Goal: Task Accomplishment & Management: Use online tool/utility

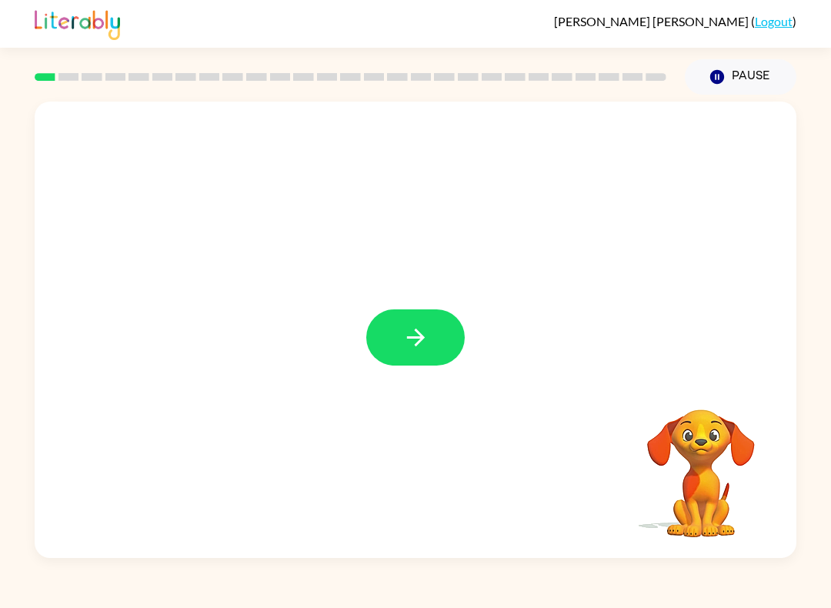
click at [424, 336] on icon "button" at bounding box center [416, 337] width 27 height 27
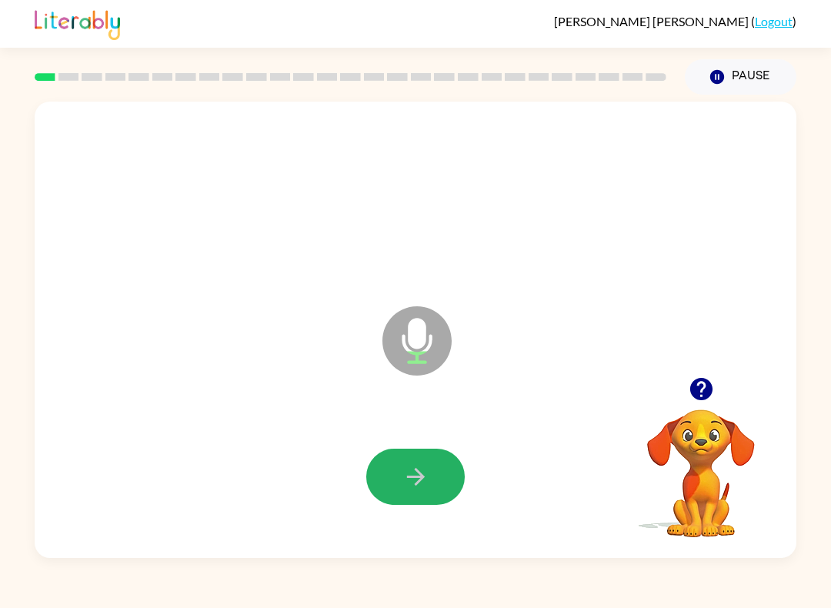
click at [416, 482] on icon "button" at bounding box center [416, 476] width 27 height 27
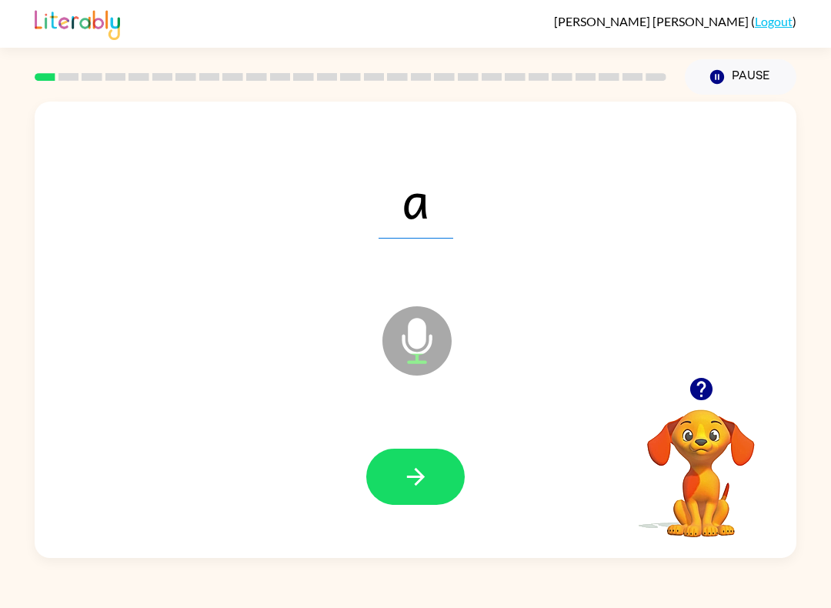
click at [423, 480] on icon "button" at bounding box center [416, 476] width 27 height 27
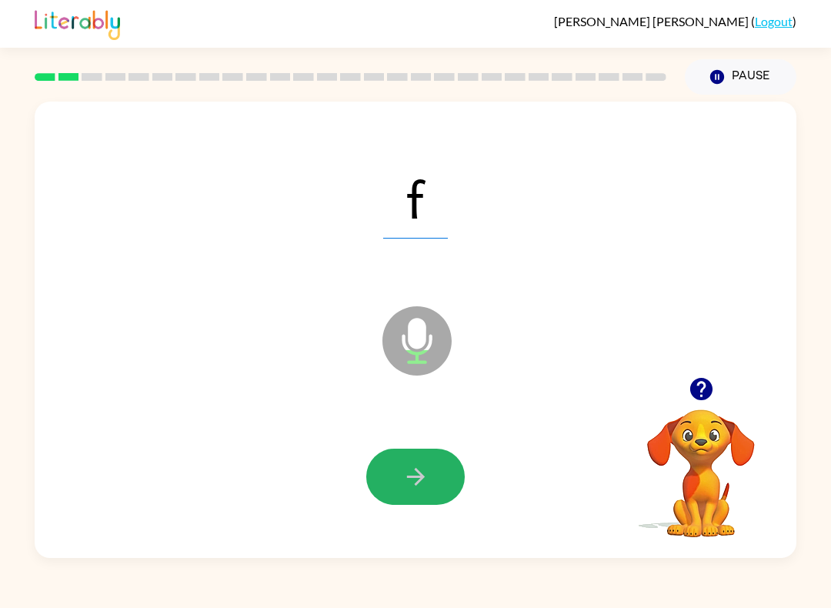
click at [421, 471] on icon "button" at bounding box center [416, 476] width 27 height 27
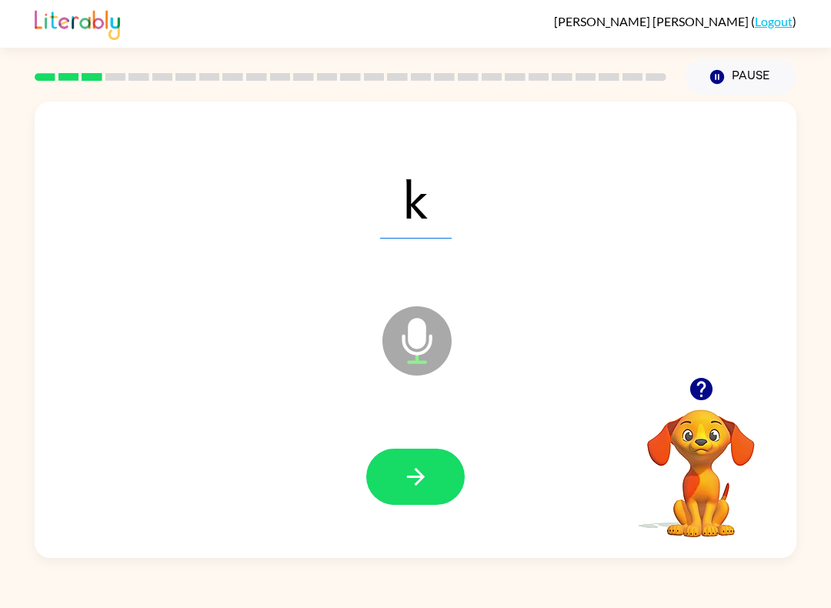
click at [408, 475] on icon "button" at bounding box center [416, 476] width 27 height 27
click at [416, 475] on icon "button" at bounding box center [416, 476] width 27 height 27
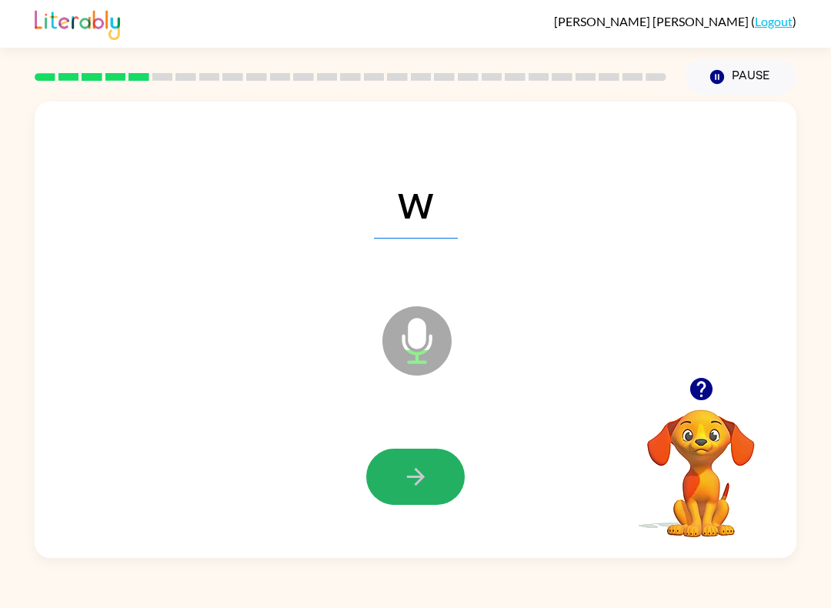
click at [436, 468] on button "button" at bounding box center [415, 477] width 99 height 56
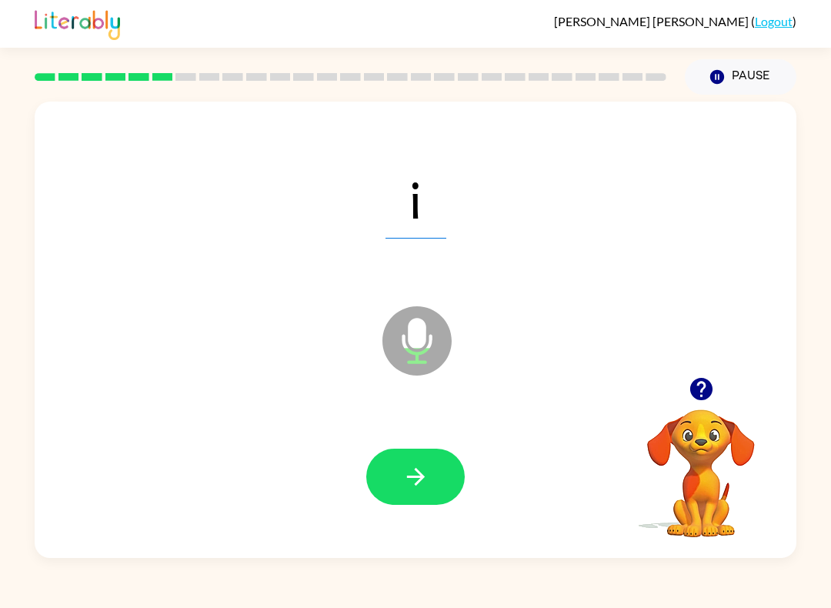
click at [431, 464] on button "button" at bounding box center [415, 477] width 99 height 56
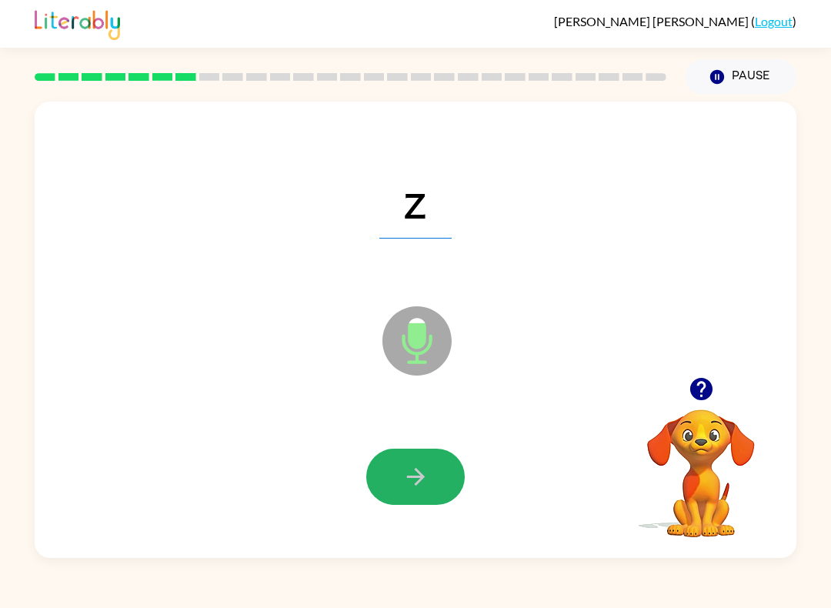
click at [424, 465] on icon "button" at bounding box center [416, 476] width 27 height 27
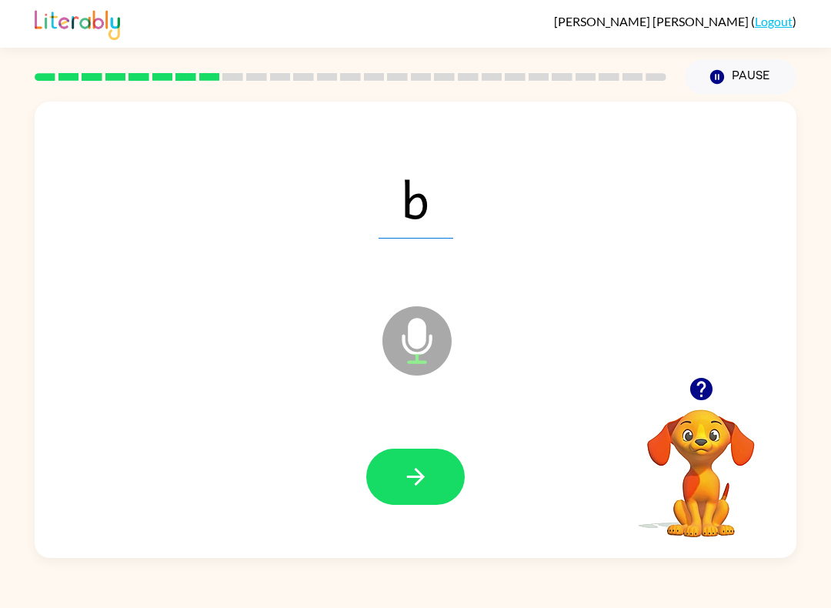
click at [440, 451] on button "button" at bounding box center [415, 477] width 99 height 56
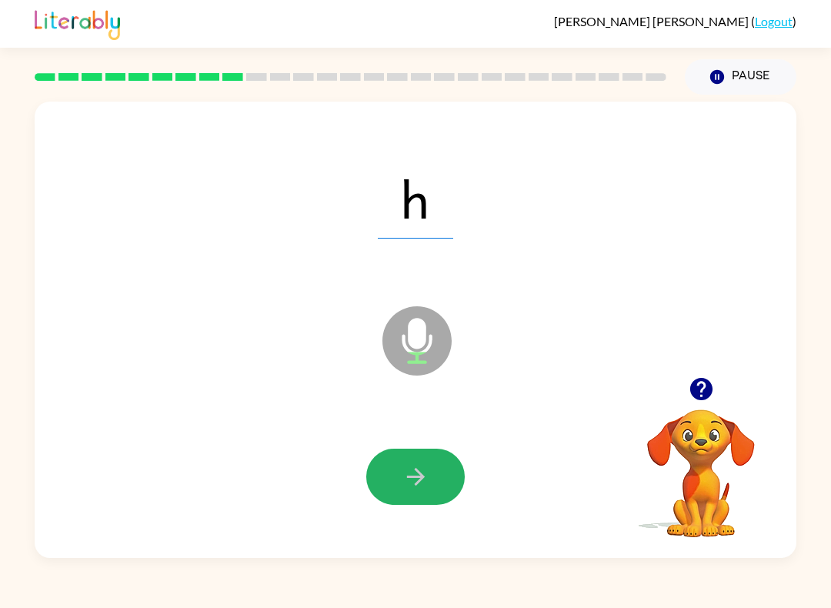
click at [413, 469] on icon "button" at bounding box center [416, 476] width 27 height 27
click at [426, 484] on icon "button" at bounding box center [416, 476] width 27 height 27
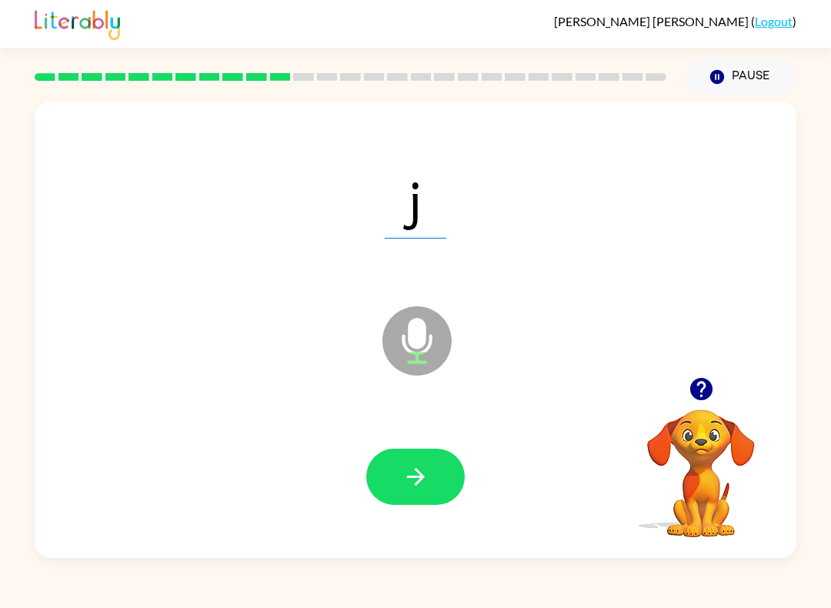
click at [430, 473] on button "button" at bounding box center [415, 477] width 99 height 56
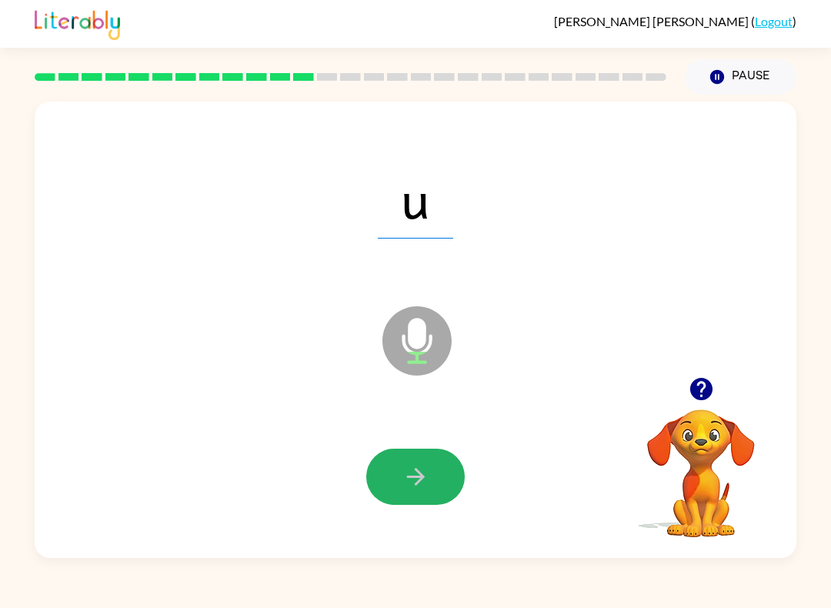
click at [411, 462] on button "button" at bounding box center [415, 477] width 99 height 56
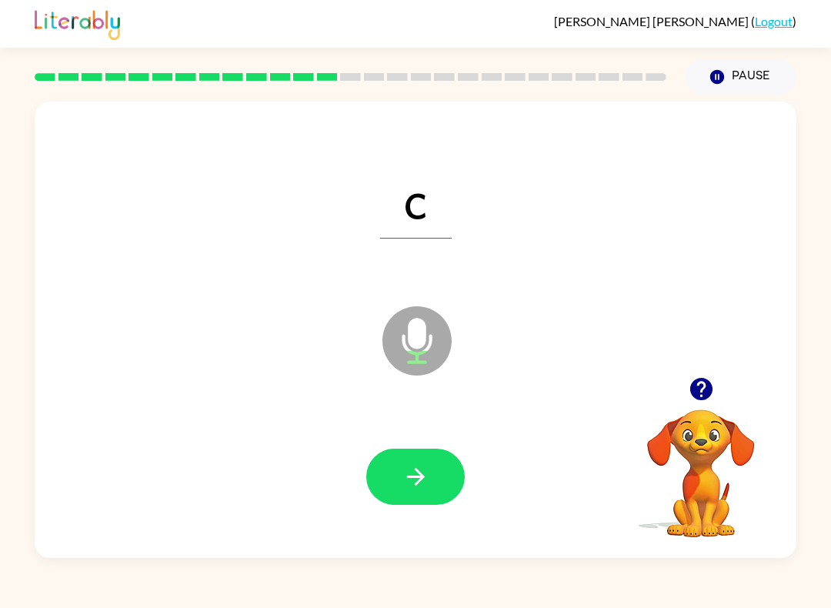
click at [432, 470] on button "button" at bounding box center [415, 477] width 99 height 56
click at [420, 464] on icon "button" at bounding box center [416, 476] width 27 height 27
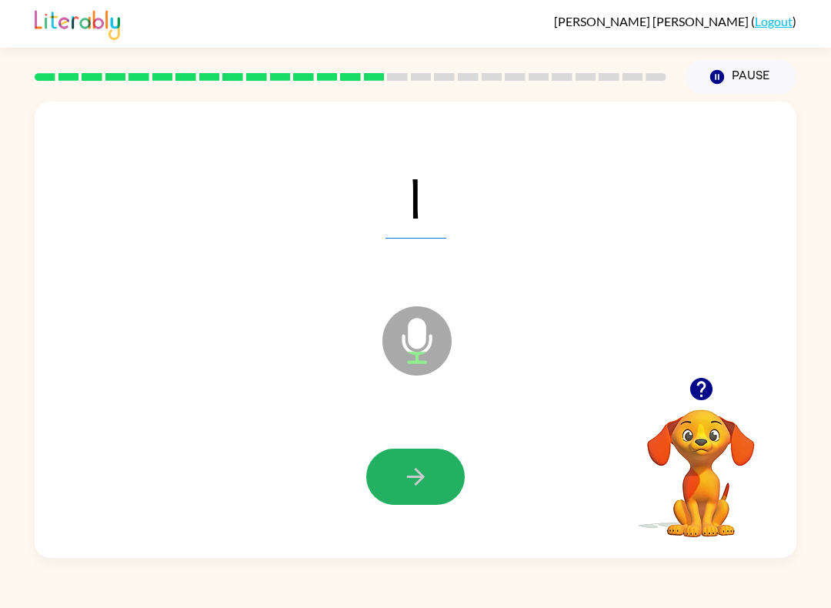
click at [423, 480] on icon "button" at bounding box center [416, 476] width 27 height 27
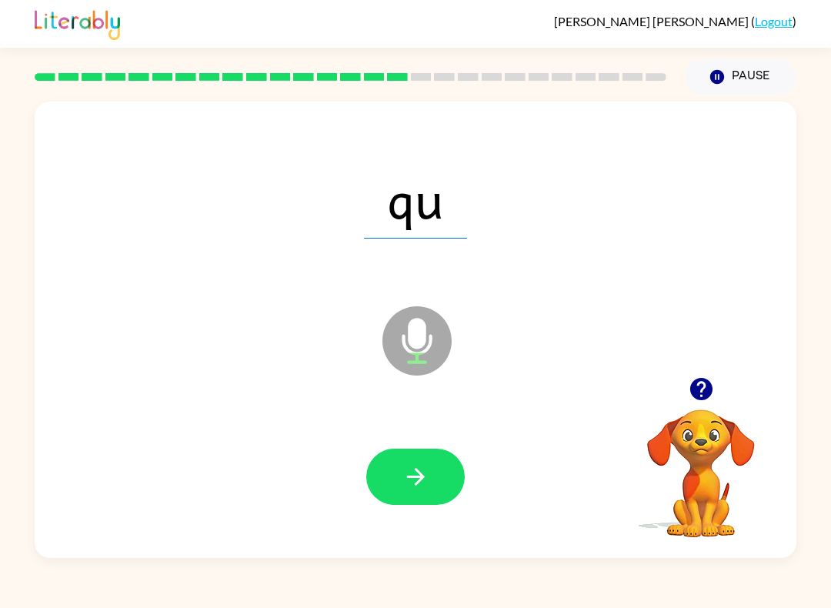
click at [420, 466] on icon "button" at bounding box center [416, 476] width 27 height 27
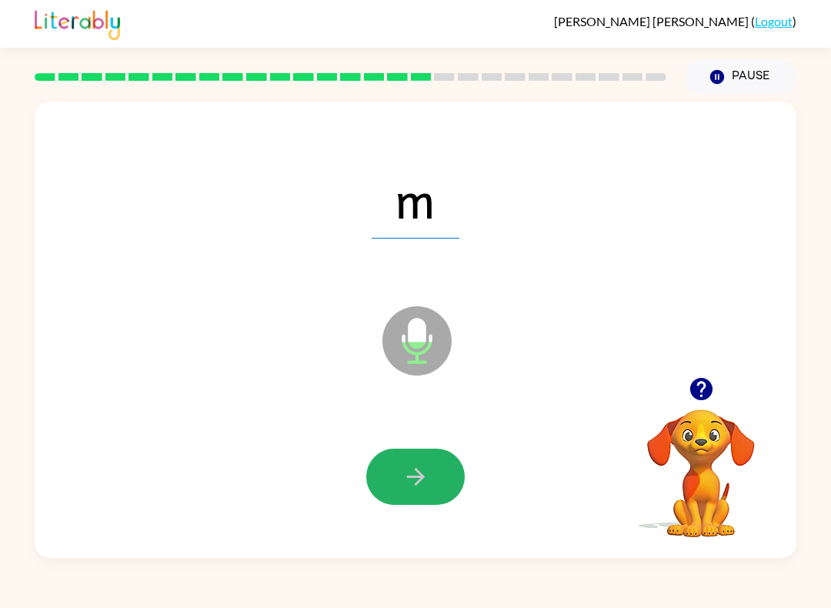
click at [430, 468] on button "button" at bounding box center [415, 477] width 99 height 56
click at [442, 483] on button "button" at bounding box center [415, 477] width 99 height 56
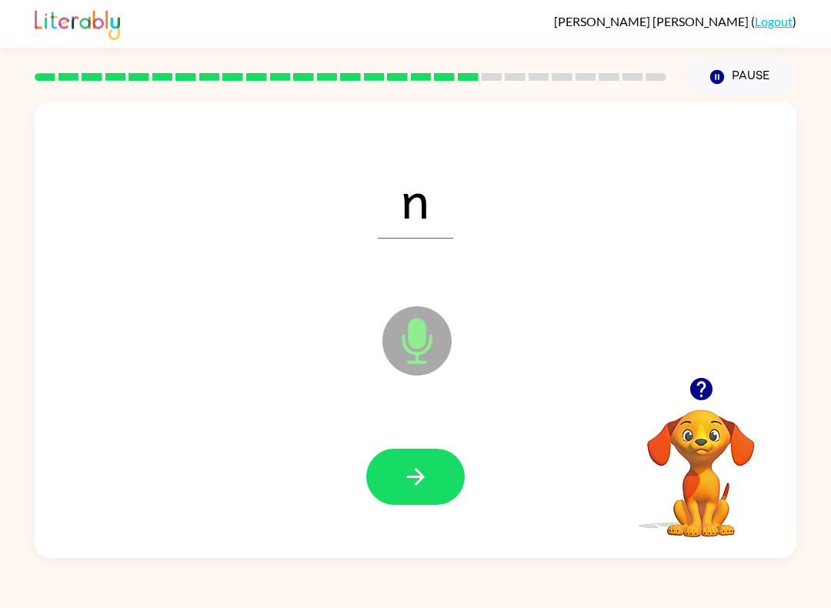
click at [448, 470] on button "button" at bounding box center [415, 477] width 99 height 56
click at [435, 455] on button "button" at bounding box center [415, 477] width 99 height 56
click at [430, 484] on button "button" at bounding box center [415, 477] width 99 height 56
click at [440, 477] on button "button" at bounding box center [415, 477] width 99 height 56
click at [400, 482] on button "button" at bounding box center [415, 477] width 99 height 56
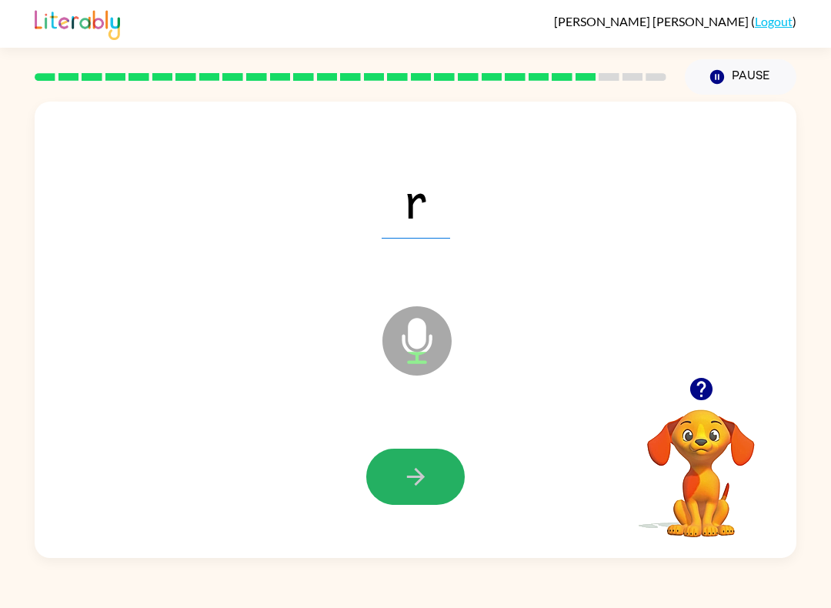
click at [406, 477] on icon "button" at bounding box center [416, 476] width 27 height 27
click at [416, 474] on icon "button" at bounding box center [416, 476] width 27 height 27
click at [421, 472] on icon "button" at bounding box center [416, 476] width 27 height 27
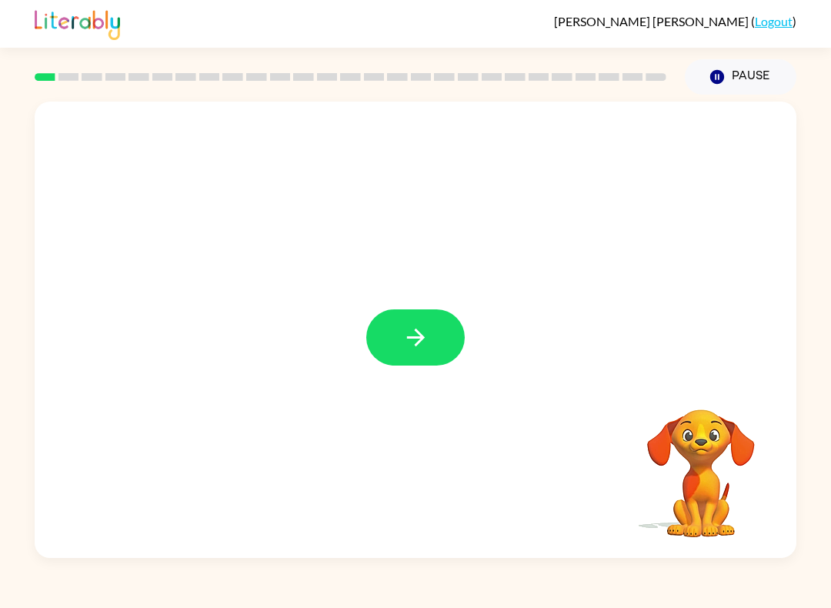
click at [411, 343] on icon "button" at bounding box center [416, 337] width 27 height 27
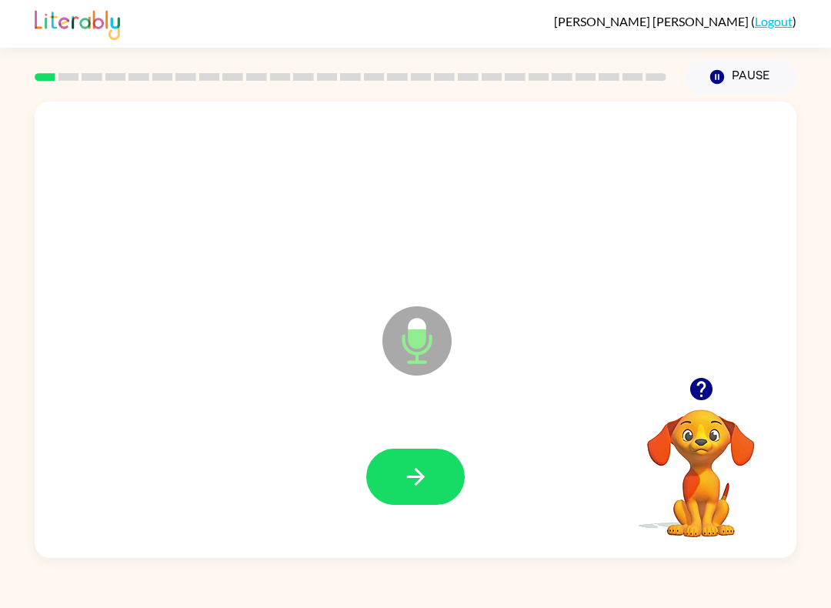
click at [421, 454] on button "button" at bounding box center [415, 477] width 99 height 56
click at [408, 491] on button "button" at bounding box center [415, 477] width 99 height 56
click at [458, 476] on button "button" at bounding box center [415, 477] width 99 height 56
click at [734, 90] on button "Pause Pause" at bounding box center [741, 76] width 112 height 35
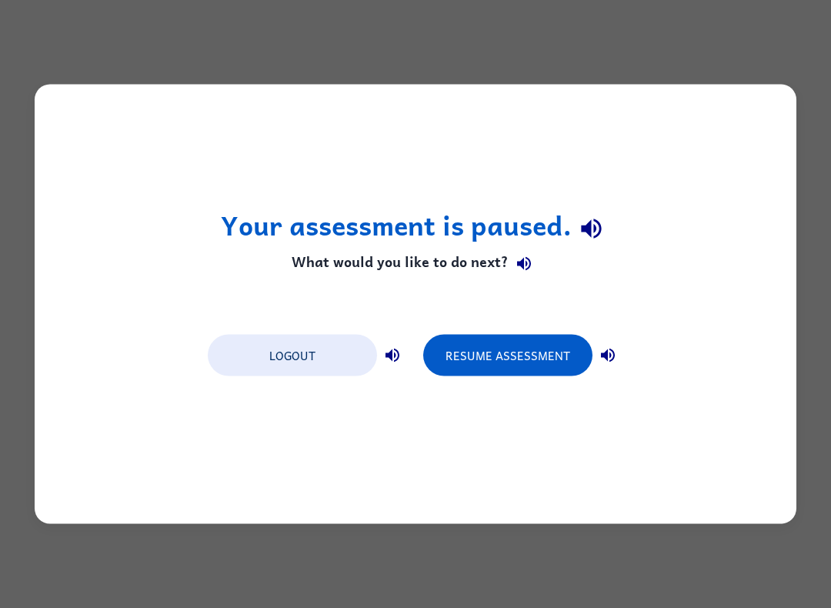
click at [303, 343] on button "Logout" at bounding box center [292, 356] width 169 height 42
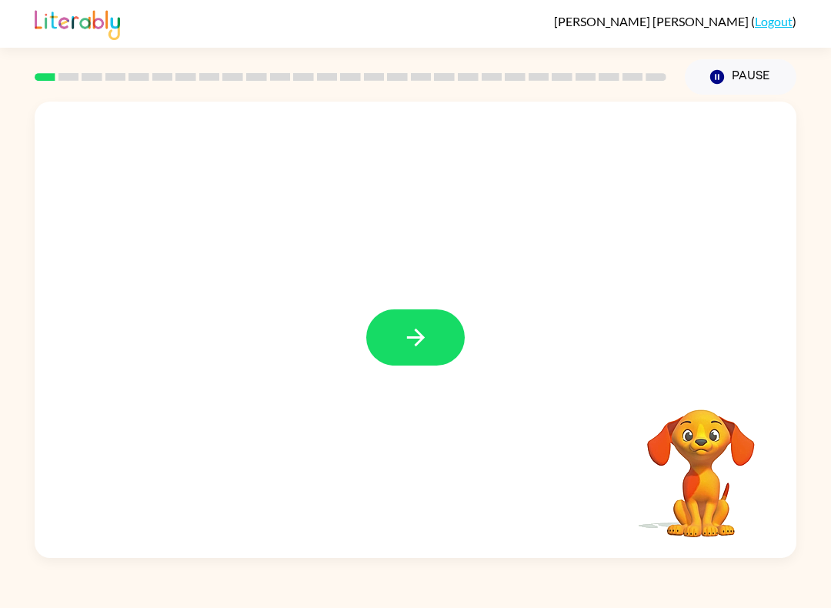
click at [415, 328] on icon "button" at bounding box center [416, 337] width 27 height 27
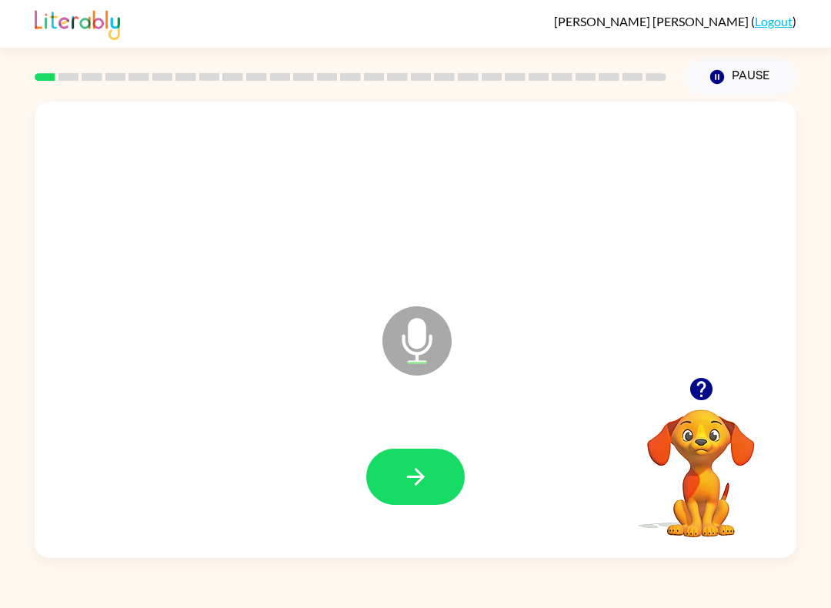
click at [433, 486] on button "button" at bounding box center [415, 477] width 99 height 56
click at [463, 476] on button "button" at bounding box center [415, 477] width 99 height 56
click at [473, 499] on div at bounding box center [415, 477] width 731 height 132
click at [443, 502] on button "button" at bounding box center [415, 477] width 99 height 56
click at [455, 526] on div at bounding box center [415, 477] width 731 height 132
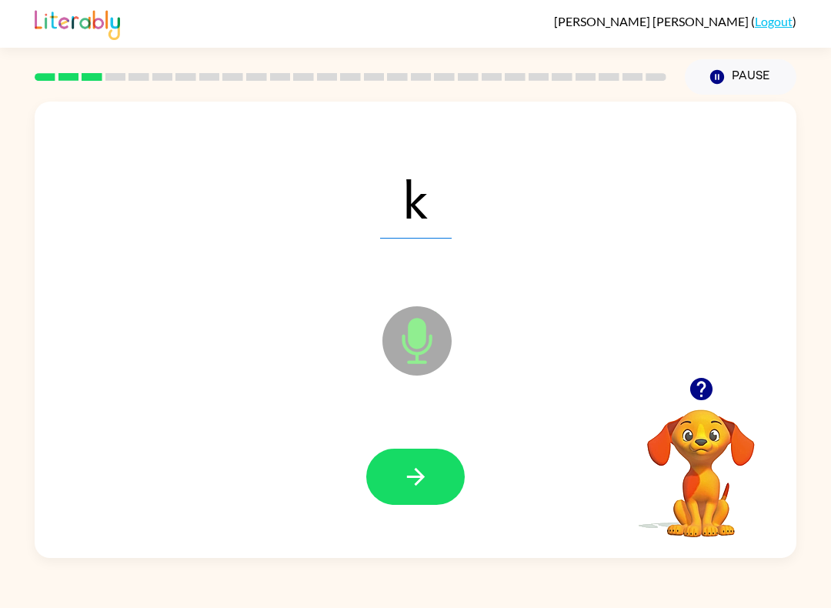
click at [420, 492] on button "button" at bounding box center [415, 477] width 99 height 56
click at [436, 472] on button "button" at bounding box center [415, 477] width 99 height 56
click at [438, 498] on button "button" at bounding box center [415, 477] width 99 height 56
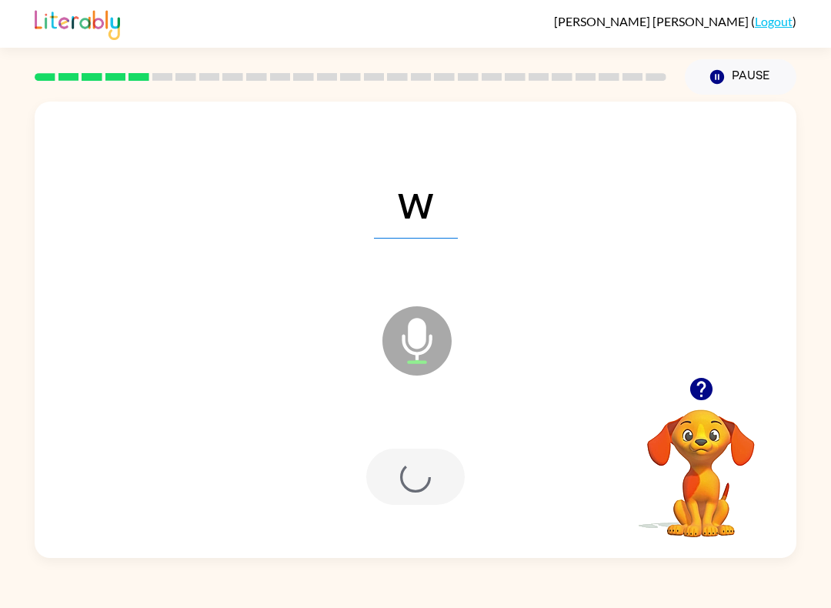
click at [437, 497] on div at bounding box center [415, 477] width 99 height 56
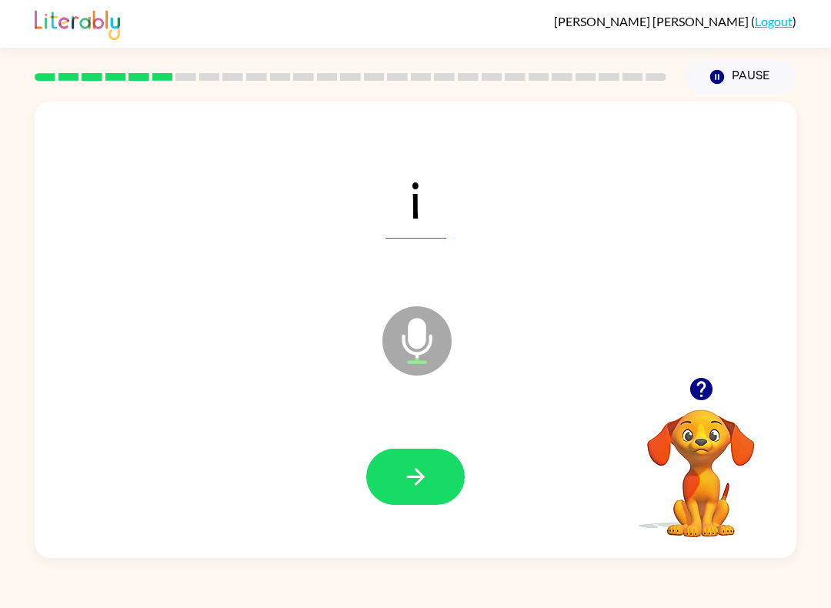
click at [433, 513] on div at bounding box center [415, 477] width 731 height 132
click at [437, 481] on button "button" at bounding box center [415, 477] width 99 height 56
click at [428, 456] on button "button" at bounding box center [415, 477] width 99 height 56
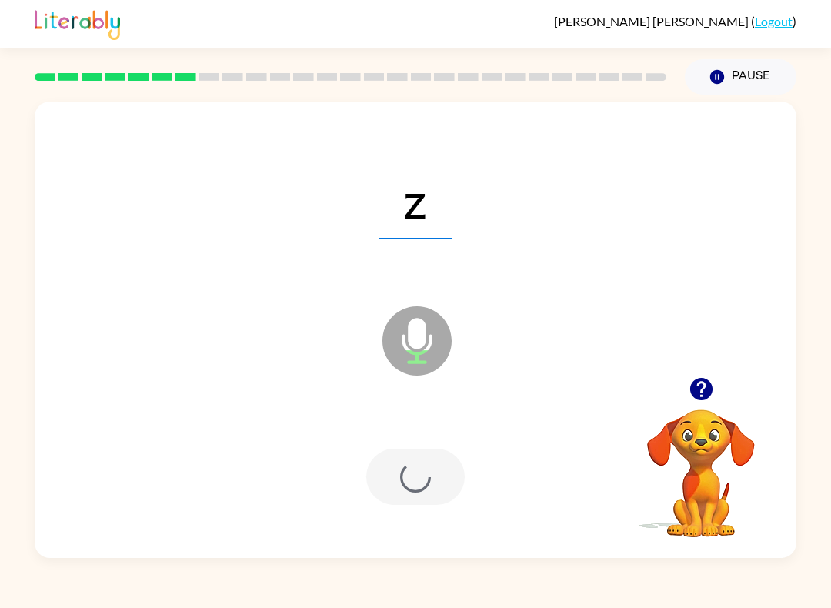
click at [408, 489] on div at bounding box center [415, 477] width 99 height 56
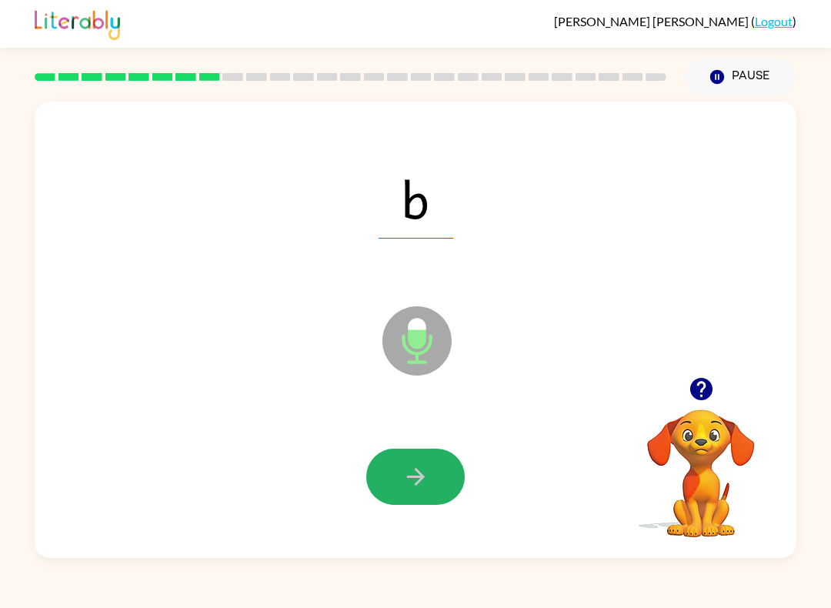
click at [440, 495] on button "button" at bounding box center [415, 477] width 99 height 56
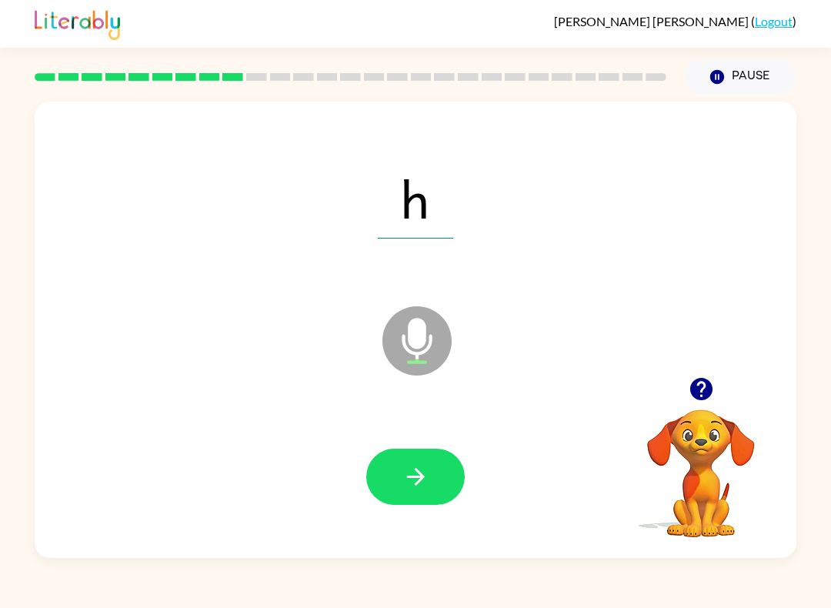
click at [443, 498] on button "button" at bounding box center [415, 477] width 99 height 56
click at [428, 480] on icon "button" at bounding box center [416, 476] width 27 height 27
click at [627, 587] on div "Olivia Torres-Vasquez ( Logout ) Pause Pause j Microphone The Microphone is her…" at bounding box center [415, 304] width 831 height 608
click at [406, 476] on icon "button" at bounding box center [416, 476] width 27 height 27
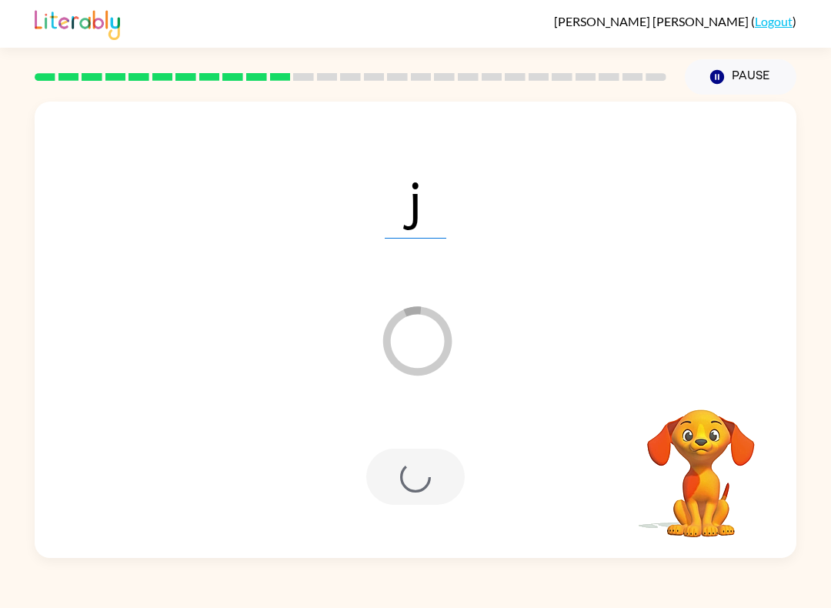
click at [420, 464] on div at bounding box center [415, 477] width 99 height 56
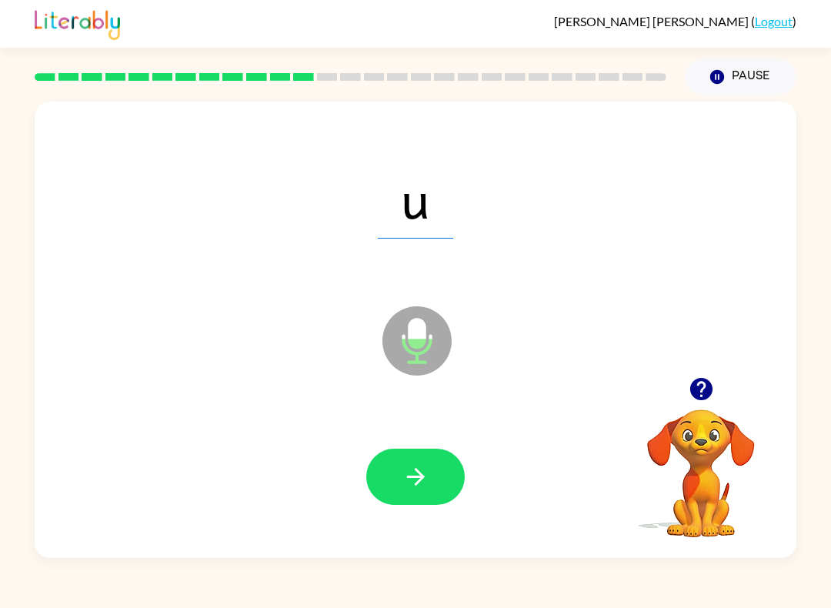
click at [398, 462] on button "button" at bounding box center [415, 477] width 99 height 56
click at [409, 466] on icon "button" at bounding box center [416, 476] width 27 height 27
click at [411, 475] on icon "button" at bounding box center [416, 476] width 27 height 27
click at [442, 471] on button "button" at bounding box center [415, 477] width 99 height 56
click at [391, 466] on button "button" at bounding box center [415, 477] width 99 height 56
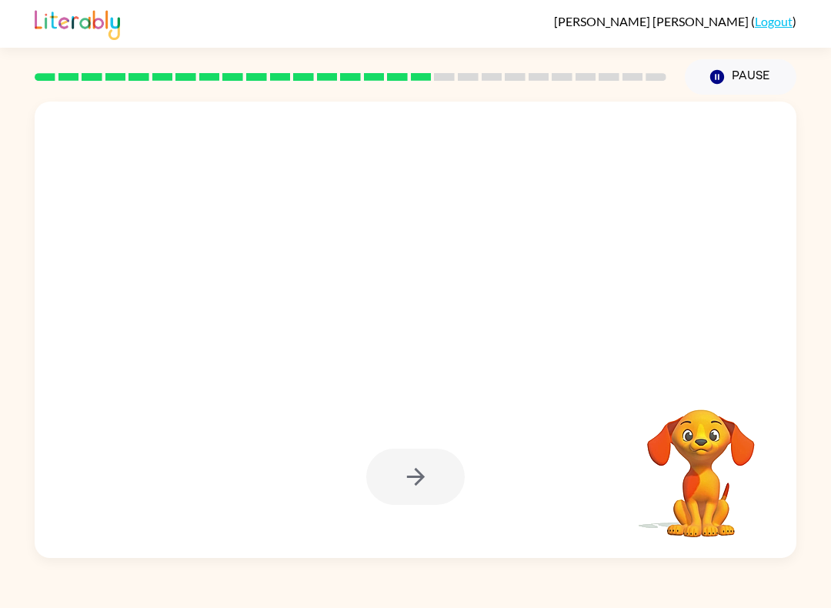
click at [634, 603] on div "Olivia Torres-Vasquez ( Logout ) Pause Pause Your browser must support playing …" at bounding box center [415, 304] width 831 height 608
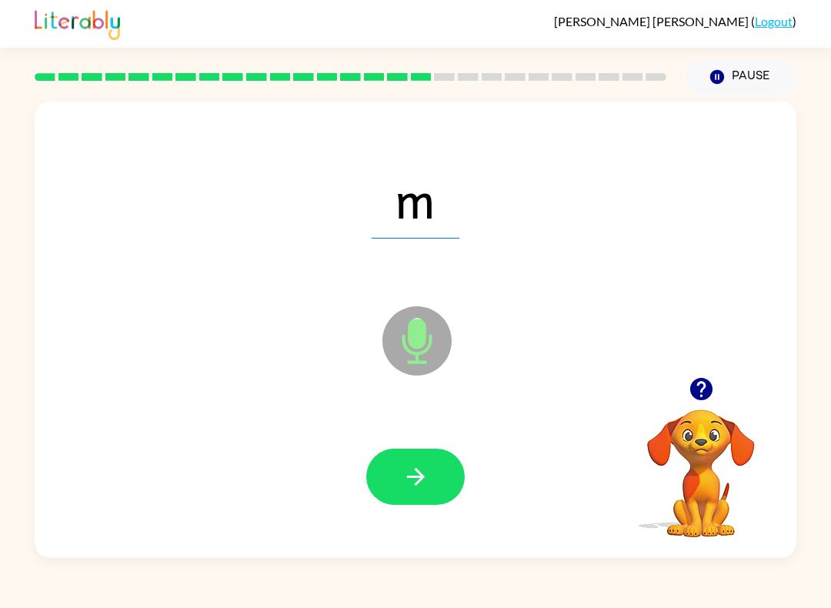
click at [427, 466] on icon "button" at bounding box center [416, 476] width 27 height 27
click at [596, 481] on div at bounding box center [415, 477] width 731 height 132
click at [674, 558] on div "d Microphone The Microphone is here when it is your turn to talk" at bounding box center [416, 330] width 762 height 456
click at [405, 520] on div at bounding box center [415, 477] width 731 height 132
click at [407, 505] on button "button" at bounding box center [415, 477] width 99 height 56
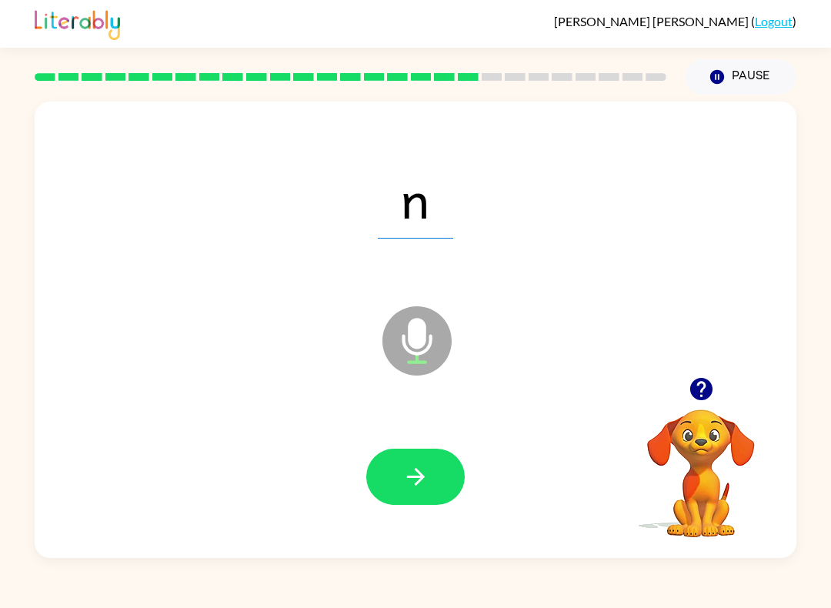
click at [406, 479] on icon "button" at bounding box center [416, 476] width 27 height 27
click at [419, 503] on button "button" at bounding box center [415, 477] width 99 height 56
click at [426, 453] on button "button" at bounding box center [415, 477] width 99 height 56
click at [430, 483] on button "button" at bounding box center [415, 477] width 99 height 56
click at [419, 476] on icon "button" at bounding box center [416, 476] width 27 height 27
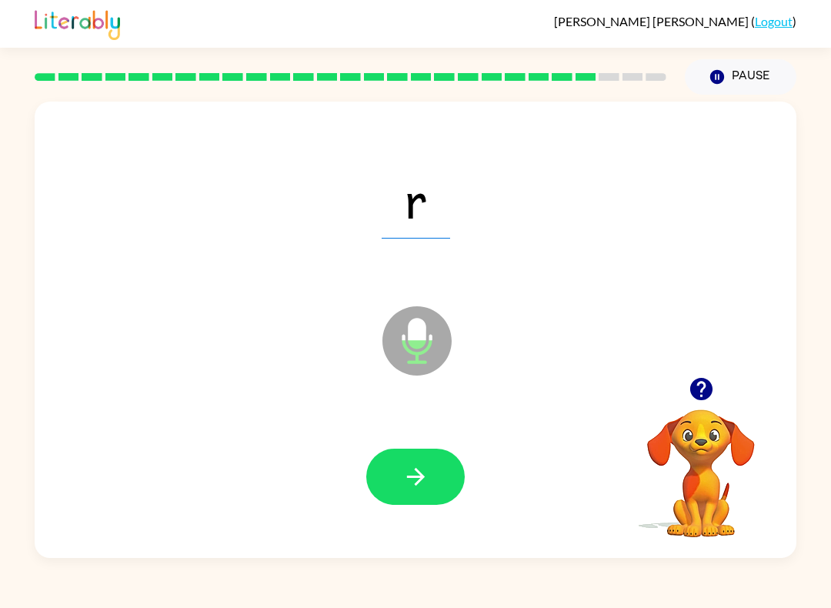
click at [386, 498] on button "button" at bounding box center [415, 477] width 99 height 56
click at [451, 455] on button "button" at bounding box center [415, 477] width 99 height 56
click at [406, 484] on icon "button" at bounding box center [416, 476] width 27 height 27
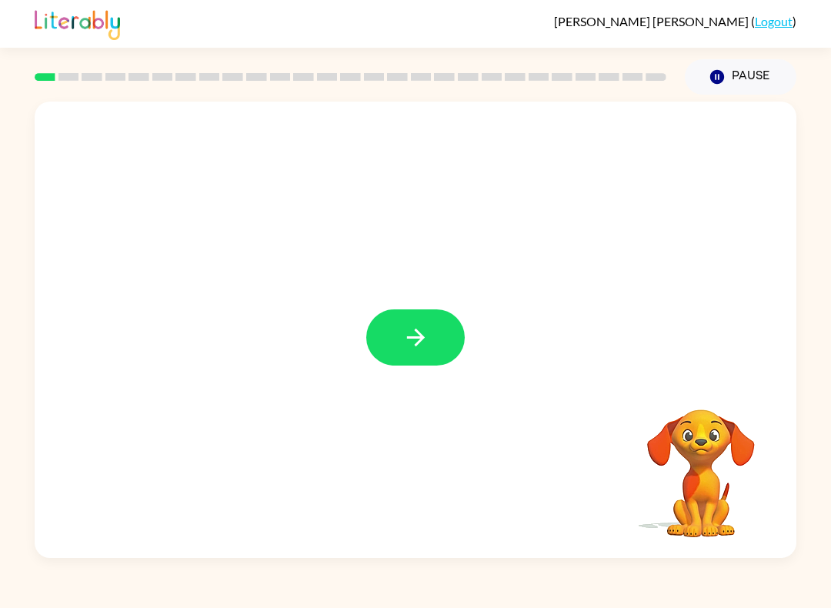
click at [417, 357] on button "button" at bounding box center [415, 337] width 99 height 56
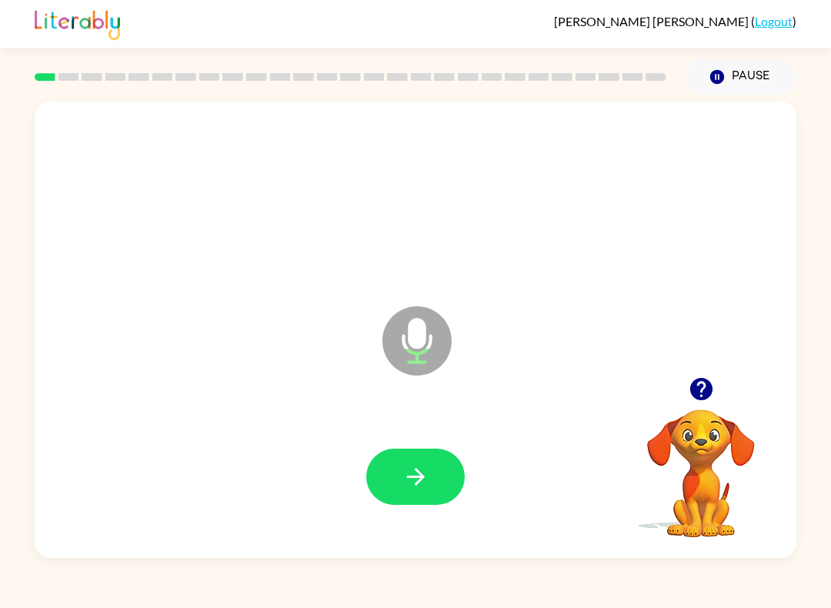
click at [442, 451] on button "button" at bounding box center [415, 477] width 99 height 56
click at [375, 461] on button "button" at bounding box center [415, 477] width 99 height 56
click at [416, 473] on icon "button" at bounding box center [416, 476] width 27 height 27
click at [366, 455] on div at bounding box center [415, 477] width 99 height 56
click at [400, 523] on div at bounding box center [415, 477] width 731 height 132
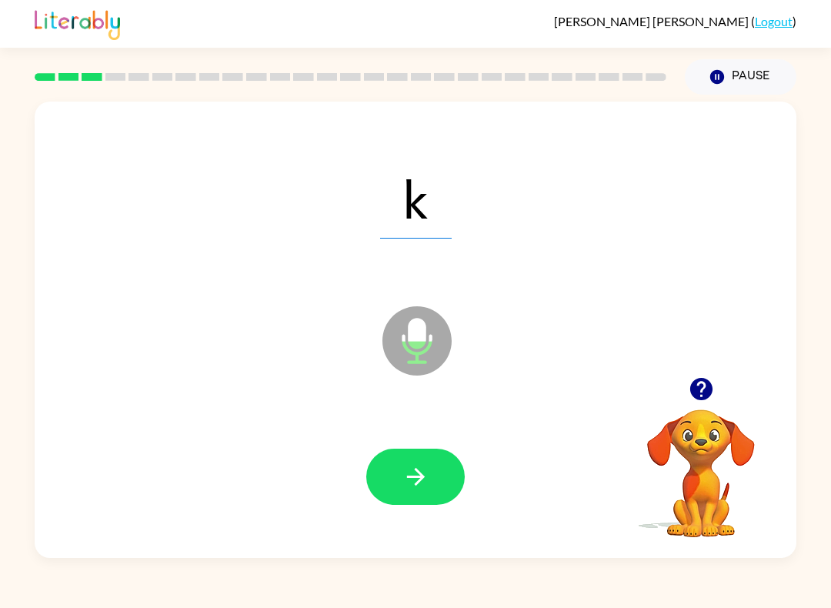
click at [445, 495] on button "button" at bounding box center [415, 477] width 99 height 56
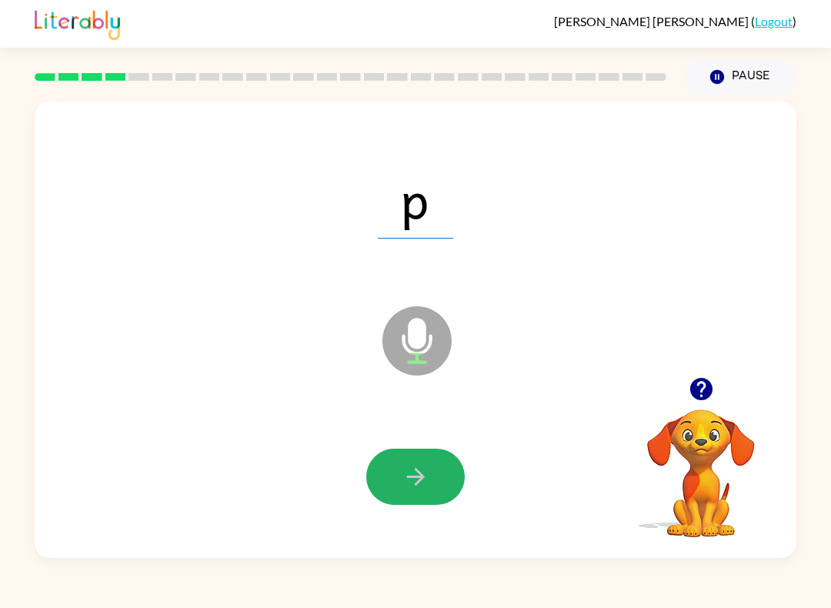
click at [410, 460] on button "button" at bounding box center [415, 477] width 99 height 56
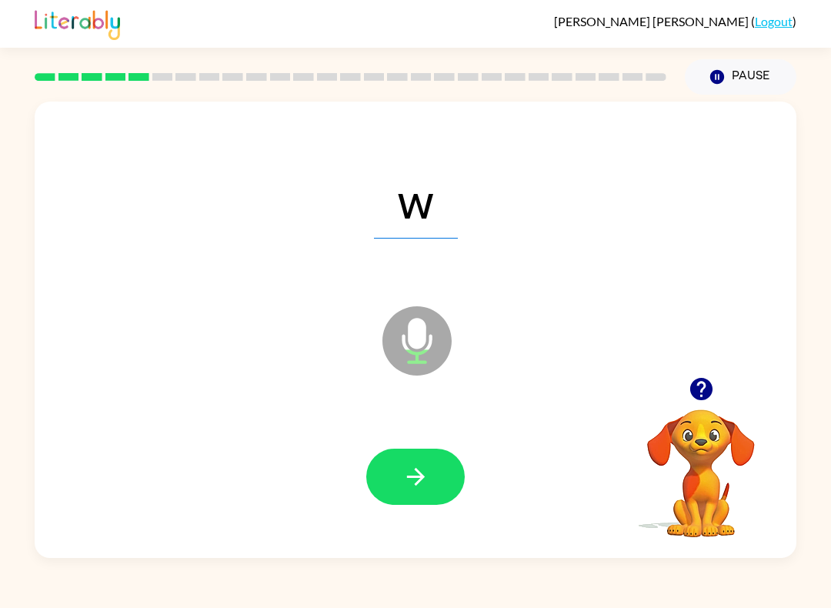
click at [445, 471] on button "button" at bounding box center [415, 477] width 99 height 56
click at [404, 464] on icon "button" at bounding box center [416, 476] width 27 height 27
click at [447, 458] on button "button" at bounding box center [415, 477] width 99 height 56
click at [445, 460] on button "button" at bounding box center [415, 477] width 99 height 56
click at [437, 486] on button "button" at bounding box center [415, 477] width 99 height 56
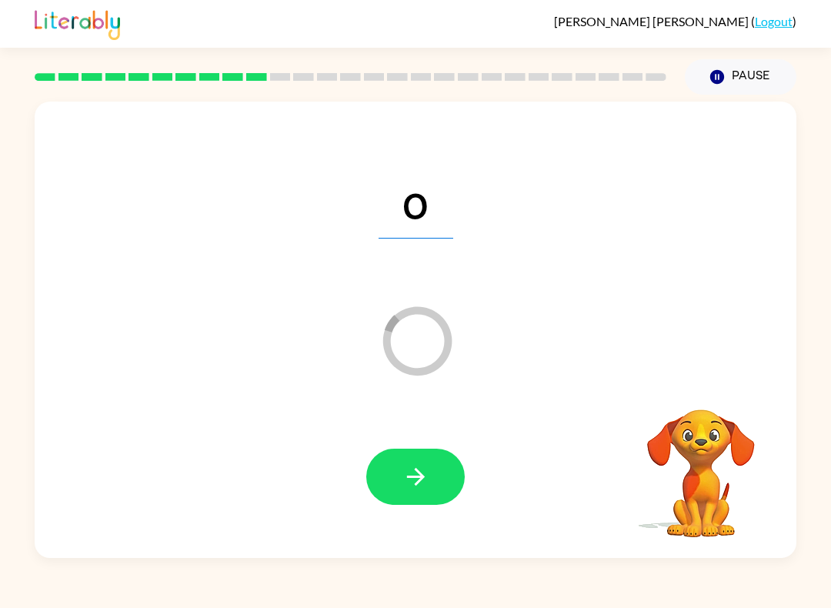
click at [456, 464] on button "button" at bounding box center [415, 477] width 99 height 56
click at [417, 483] on icon "button" at bounding box center [415, 477] width 18 height 18
click at [393, 451] on button "button" at bounding box center [415, 477] width 99 height 56
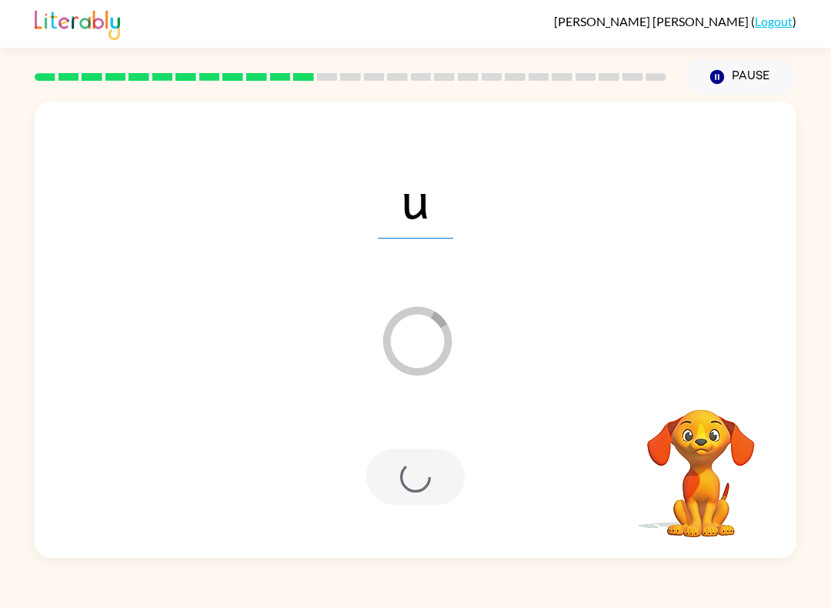
click at [432, 471] on div at bounding box center [415, 477] width 99 height 56
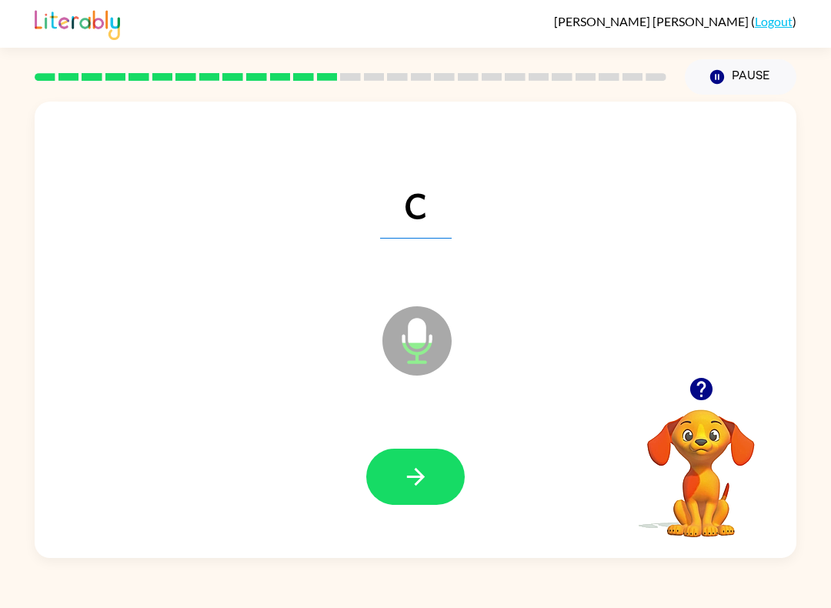
click at [417, 473] on icon "button" at bounding box center [416, 476] width 27 height 27
click at [453, 499] on button "button" at bounding box center [415, 477] width 99 height 56
click at [403, 478] on icon "button" at bounding box center [416, 476] width 27 height 27
click at [481, 505] on div at bounding box center [415, 477] width 731 height 132
click at [439, 503] on button "button" at bounding box center [415, 477] width 99 height 56
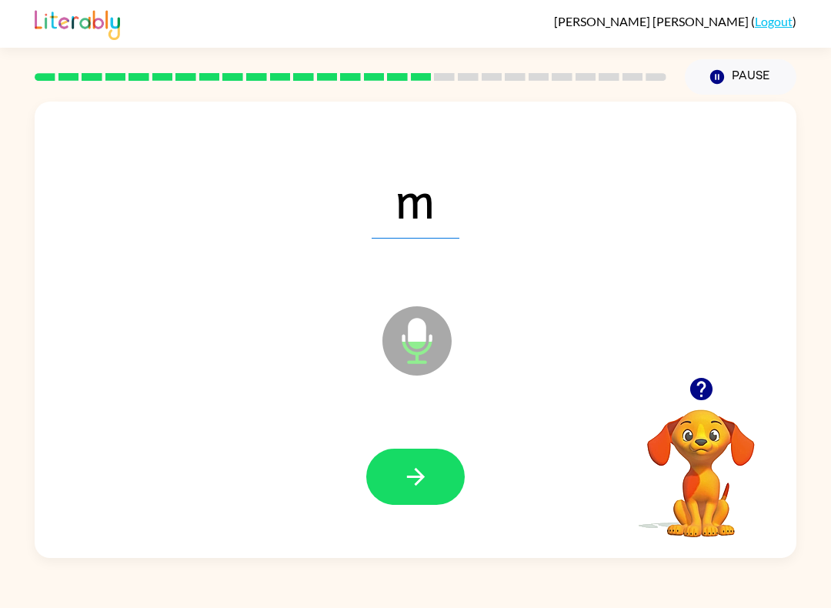
click at [430, 469] on button "button" at bounding box center [415, 477] width 99 height 56
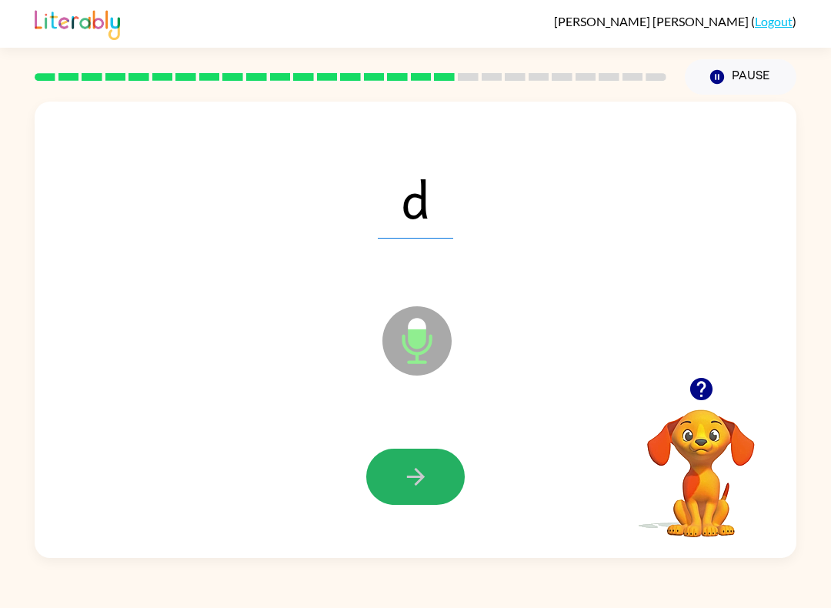
click at [415, 460] on button "button" at bounding box center [415, 477] width 99 height 56
click at [441, 477] on div at bounding box center [415, 477] width 99 height 56
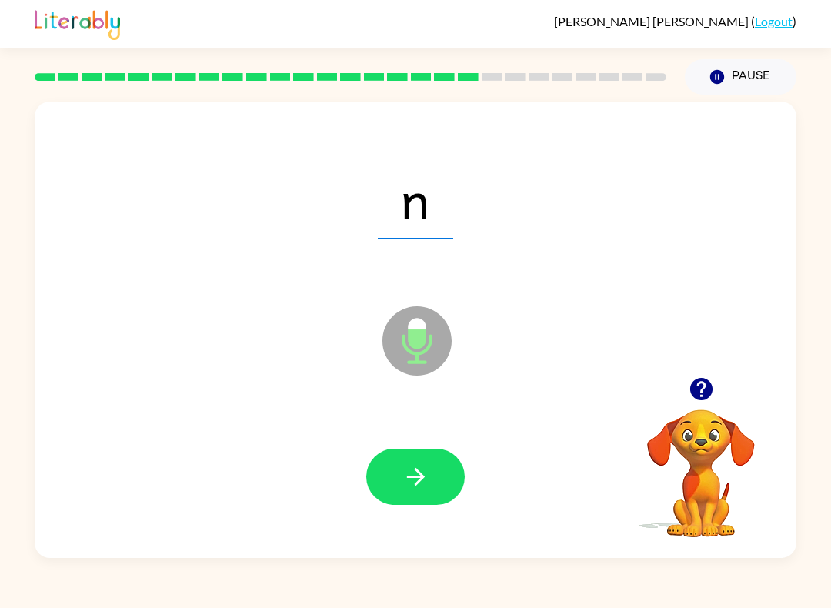
click at [406, 471] on icon "button" at bounding box center [416, 476] width 27 height 27
click at [422, 464] on icon "button" at bounding box center [416, 476] width 27 height 27
click at [413, 473] on icon "button" at bounding box center [416, 476] width 27 height 27
click at [437, 496] on button "button" at bounding box center [415, 477] width 99 height 56
click at [424, 469] on icon "button" at bounding box center [416, 476] width 27 height 27
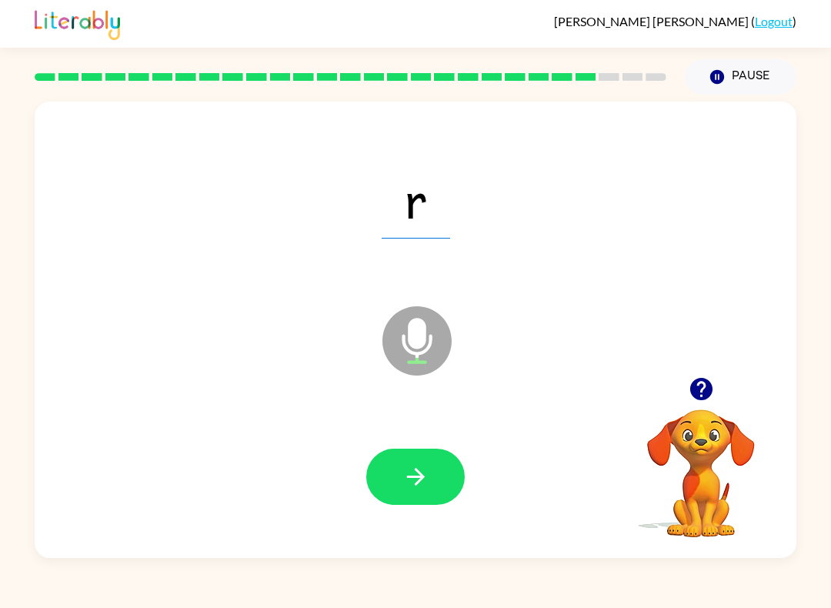
click at [403, 494] on button "button" at bounding box center [415, 477] width 99 height 56
click at [434, 494] on button "button" at bounding box center [415, 477] width 99 height 56
click at [411, 497] on button "button" at bounding box center [415, 477] width 99 height 56
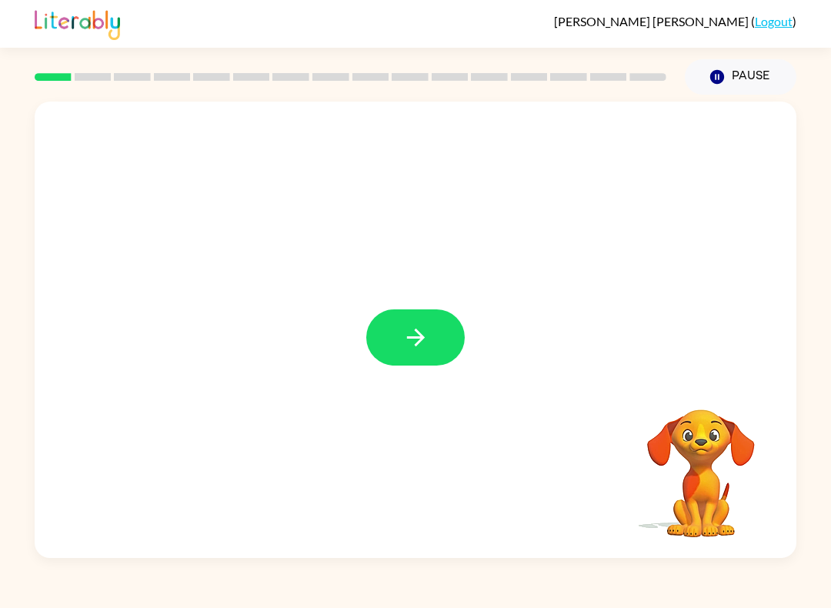
click at [426, 324] on button "button" at bounding box center [415, 337] width 99 height 56
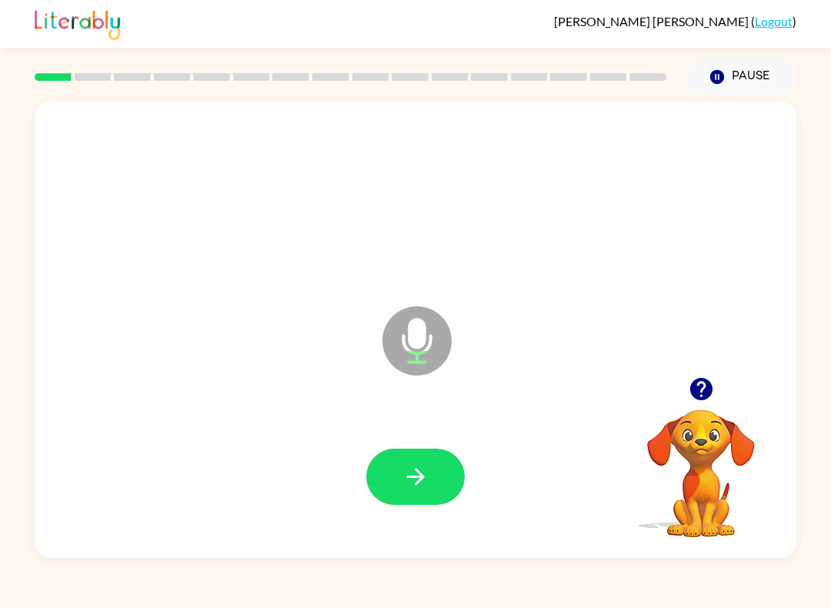
click at [432, 456] on button "button" at bounding box center [415, 477] width 99 height 56
click at [427, 460] on button "button" at bounding box center [415, 477] width 99 height 56
click at [430, 476] on button "button" at bounding box center [415, 477] width 99 height 56
click at [389, 452] on button "button" at bounding box center [415, 477] width 99 height 56
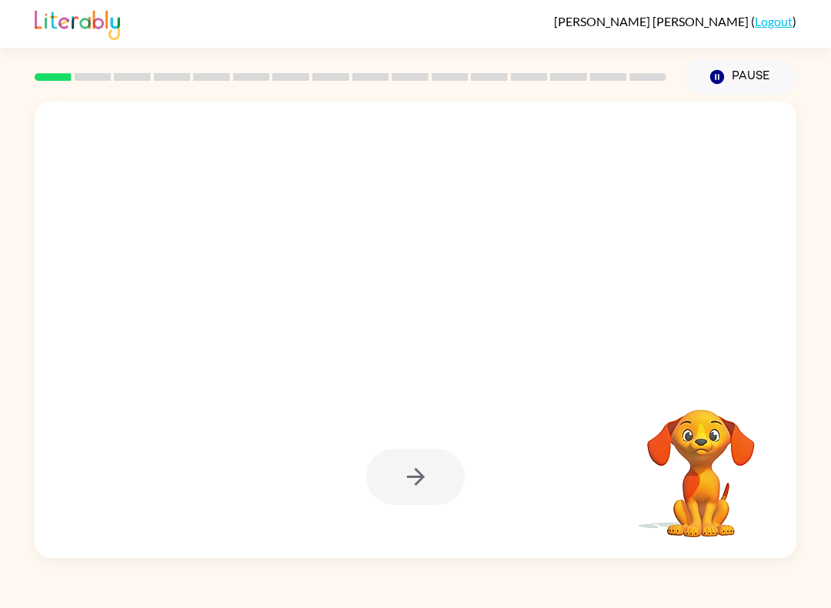
click at [715, 65] on button "Pause Pause" at bounding box center [741, 76] width 112 height 35
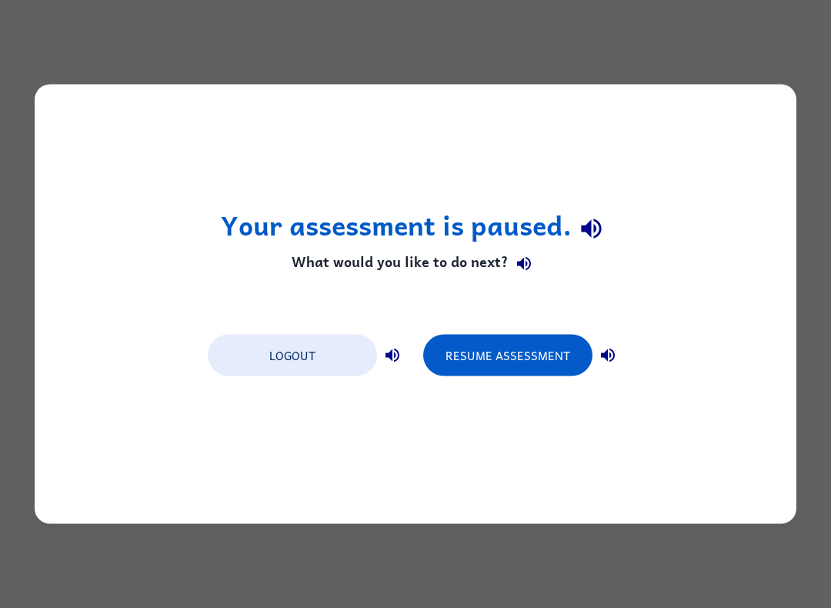
click at [478, 20] on div "Your assessment is paused. What would you like to do next? Logout Resume Assess…" at bounding box center [415, 304] width 831 height 608
click at [0, 77] on div "Your assessment is paused. What would you like to do next? Logout Resume Assess…" at bounding box center [415, 304] width 831 height 608
click at [272, 364] on button "Logout" at bounding box center [292, 356] width 169 height 42
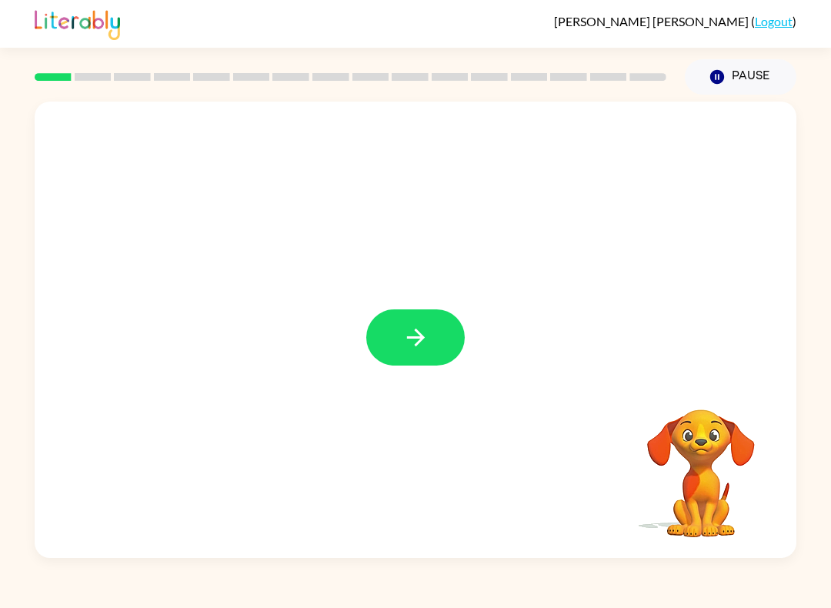
click at [429, 352] on button "button" at bounding box center [415, 337] width 99 height 56
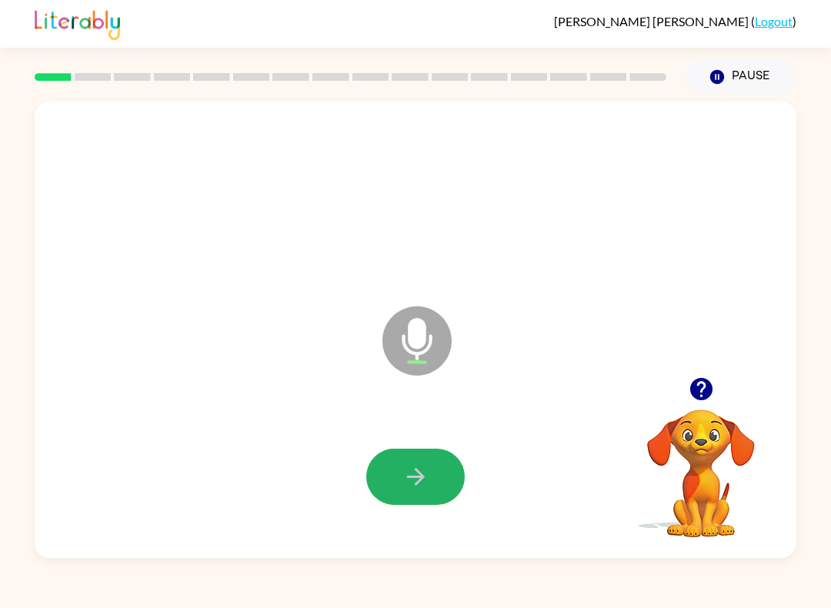
click at [403, 486] on icon "button" at bounding box center [416, 476] width 27 height 27
click at [413, 479] on icon "button" at bounding box center [416, 476] width 27 height 27
click at [406, 477] on icon "button" at bounding box center [416, 476] width 27 height 27
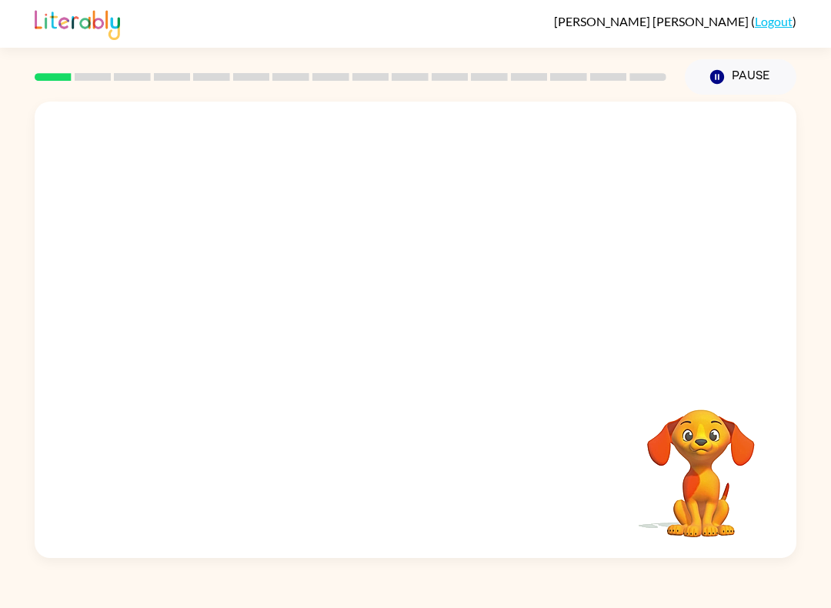
click at [474, 496] on div "Your browser must support playing .mp4 files to use Literably. Please try using…" at bounding box center [416, 330] width 762 height 456
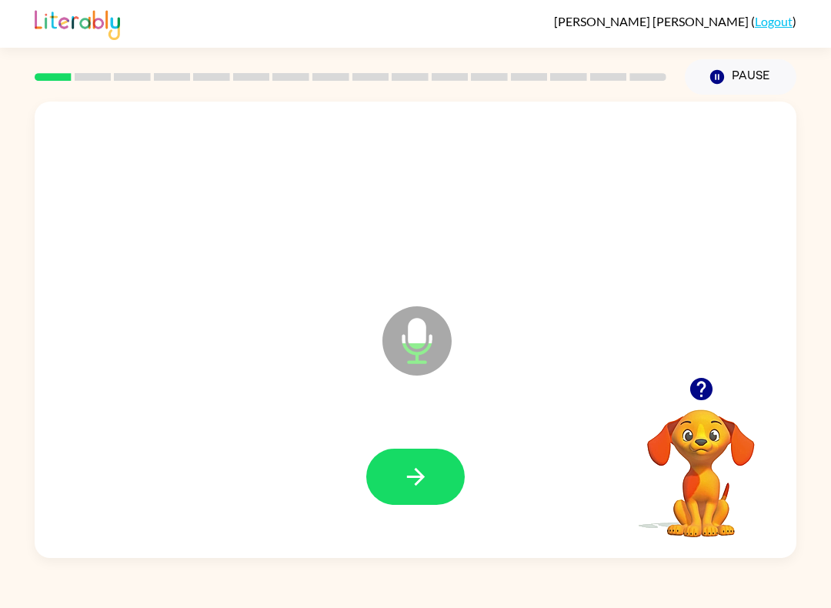
click at [432, 465] on button "button" at bounding box center [415, 477] width 99 height 56
click at [431, 474] on button "button" at bounding box center [415, 477] width 99 height 56
click at [424, 468] on icon "button" at bounding box center [416, 476] width 27 height 27
click at [426, 487] on icon "button" at bounding box center [416, 476] width 27 height 27
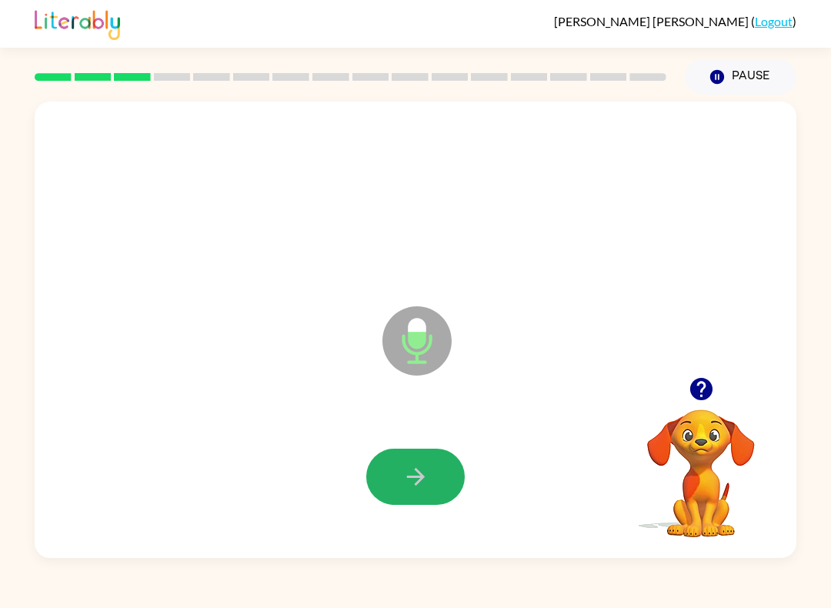
click at [432, 477] on button "button" at bounding box center [415, 477] width 99 height 56
click at [426, 458] on button "button" at bounding box center [415, 477] width 99 height 56
click at [432, 483] on button "button" at bounding box center [415, 477] width 99 height 56
click at [431, 480] on button "button" at bounding box center [415, 477] width 99 height 56
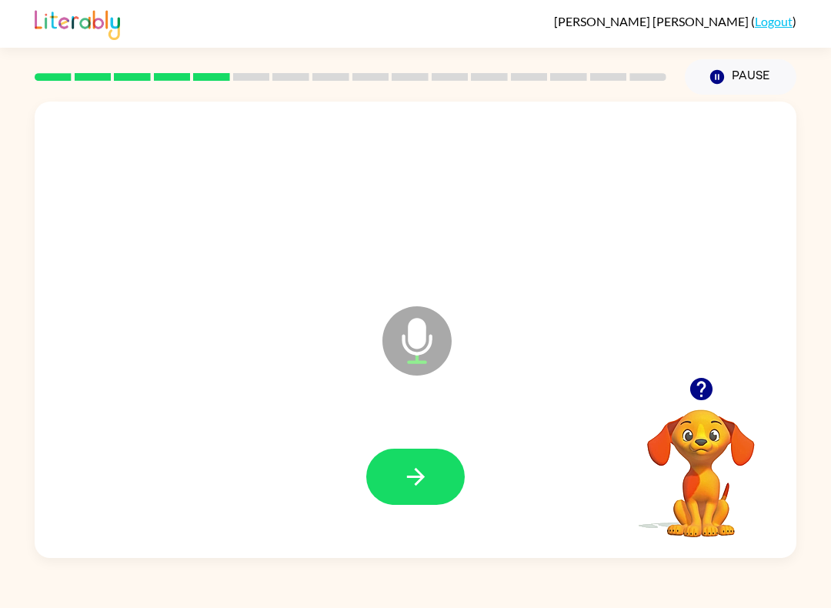
click at [435, 462] on button "button" at bounding box center [415, 477] width 99 height 56
click at [410, 483] on icon "button" at bounding box center [416, 476] width 27 height 27
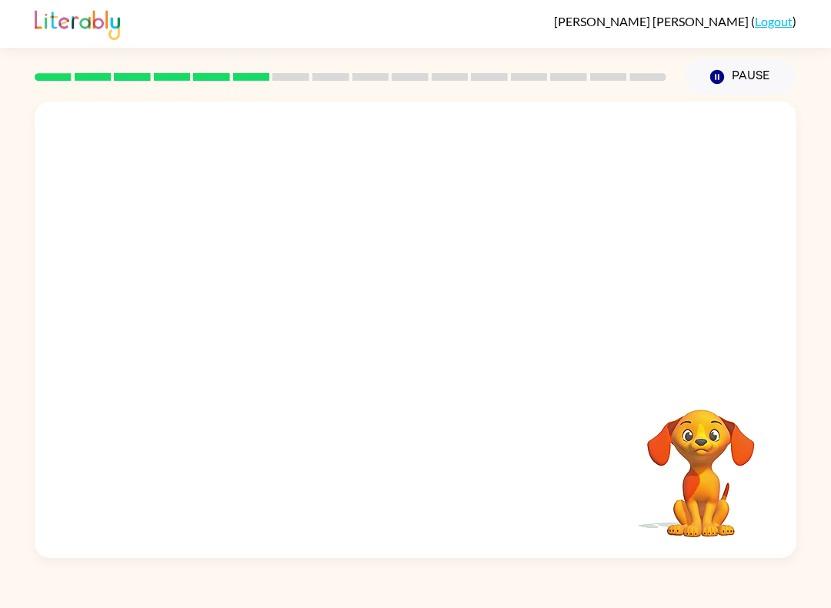
click at [742, 66] on button "Pause Pause" at bounding box center [741, 76] width 112 height 35
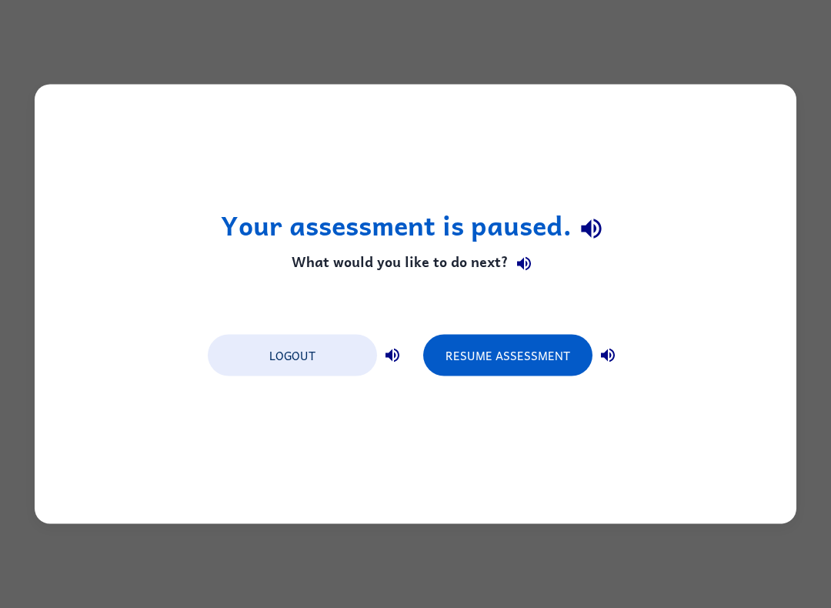
click at [527, 366] on button "Resume Assessment" at bounding box center [507, 356] width 169 height 42
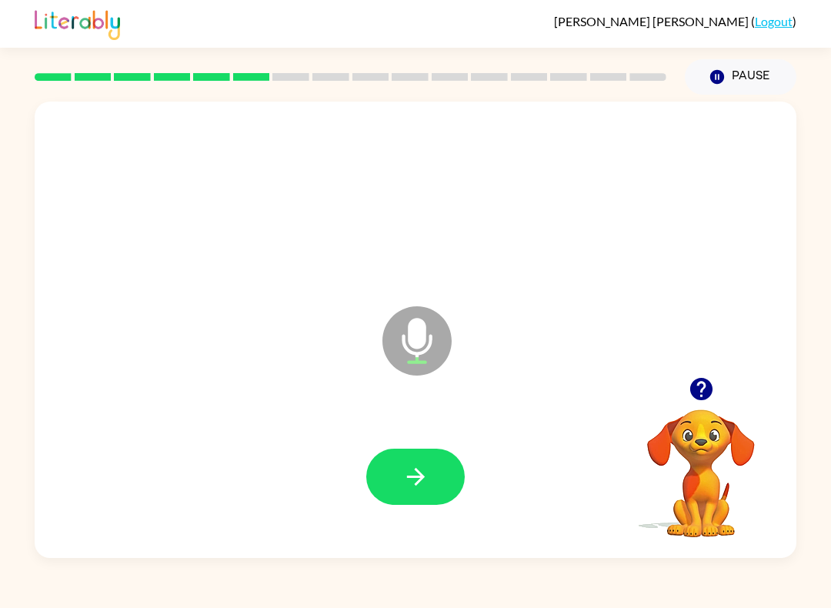
click at [406, 467] on icon "button" at bounding box center [416, 476] width 27 height 27
click at [407, 482] on icon "button" at bounding box center [416, 476] width 27 height 27
click at [409, 469] on icon "button" at bounding box center [416, 476] width 27 height 27
click at [443, 485] on button "button" at bounding box center [415, 477] width 99 height 56
click at [410, 475] on icon "button" at bounding box center [416, 476] width 27 height 27
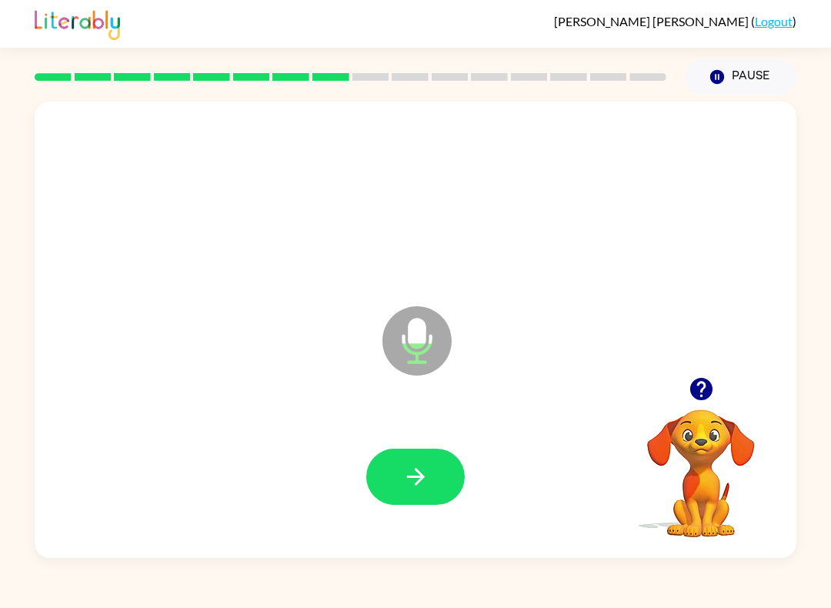
click at [410, 476] on icon "button" at bounding box center [416, 476] width 27 height 27
click at [428, 477] on icon "button" at bounding box center [416, 476] width 27 height 27
click at [430, 486] on button "button" at bounding box center [415, 477] width 99 height 56
click at [417, 477] on icon "button" at bounding box center [415, 477] width 18 height 18
click at [417, 466] on icon "button" at bounding box center [416, 476] width 27 height 27
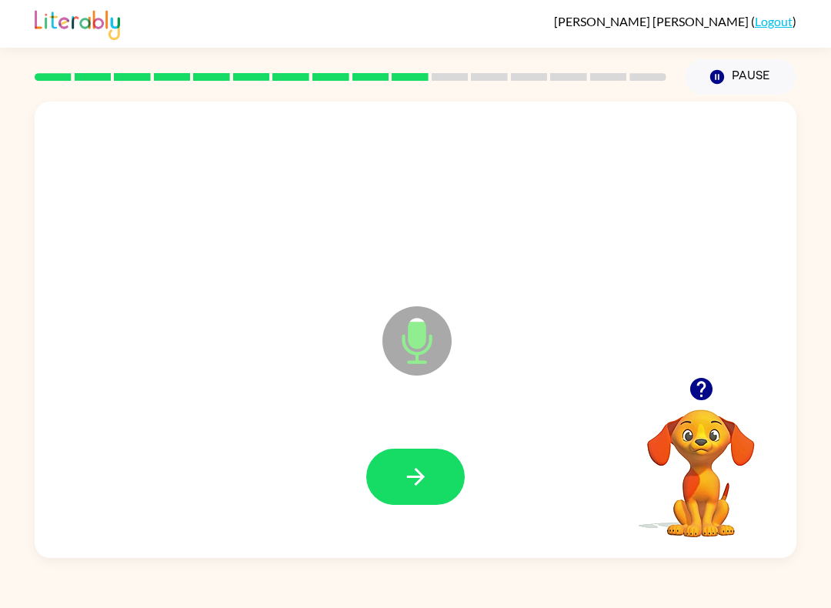
click at [399, 484] on button "button" at bounding box center [415, 477] width 99 height 56
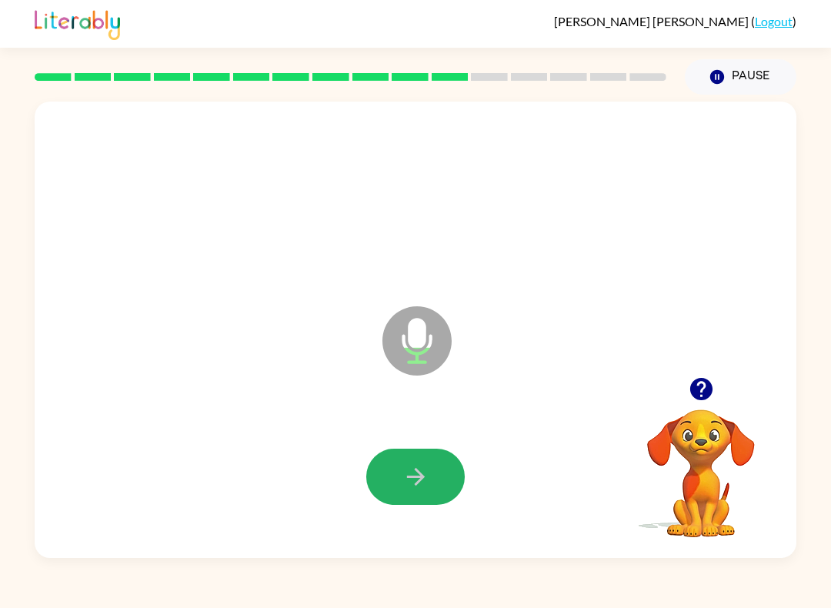
click at [423, 477] on icon "button" at bounding box center [415, 477] width 18 height 18
click at [407, 464] on icon "button" at bounding box center [416, 476] width 27 height 27
click at [407, 466] on icon "button" at bounding box center [416, 476] width 27 height 27
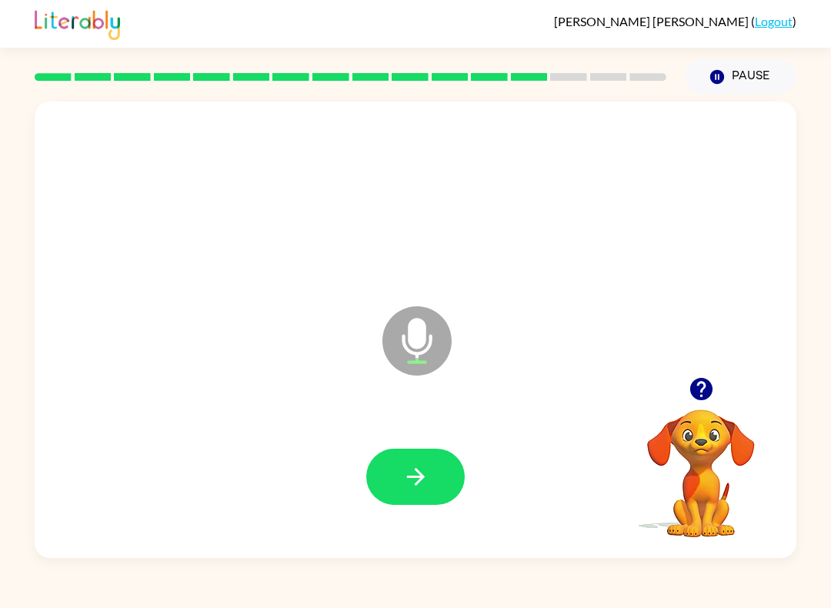
click at [414, 474] on icon "button" at bounding box center [416, 476] width 27 height 27
click at [401, 458] on button "button" at bounding box center [415, 477] width 99 height 56
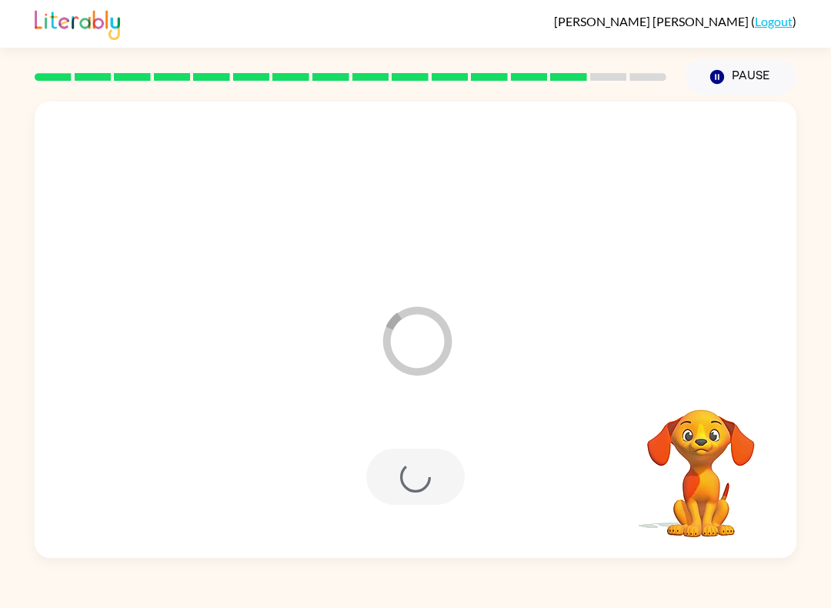
click at [757, 84] on button "Pause Pause" at bounding box center [741, 76] width 112 height 35
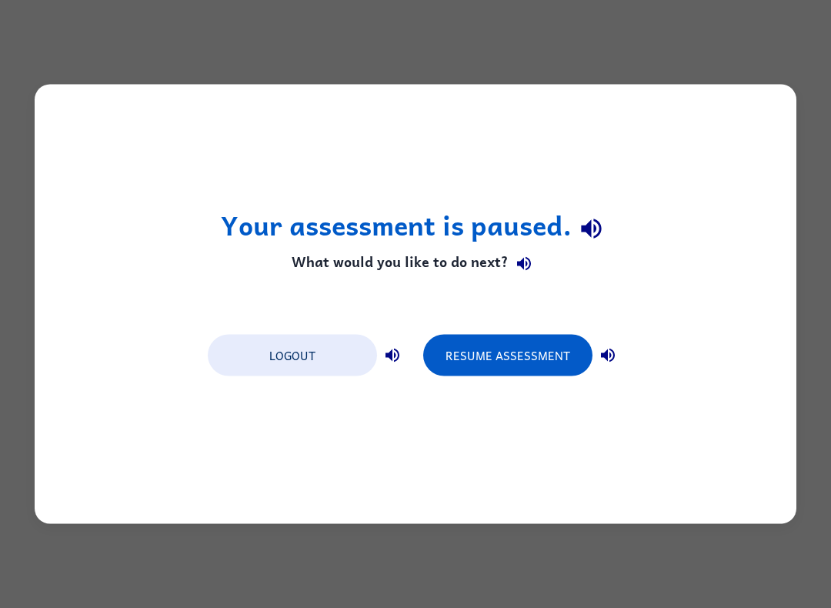
click at [523, 361] on button "Resume Assessment" at bounding box center [507, 356] width 169 height 42
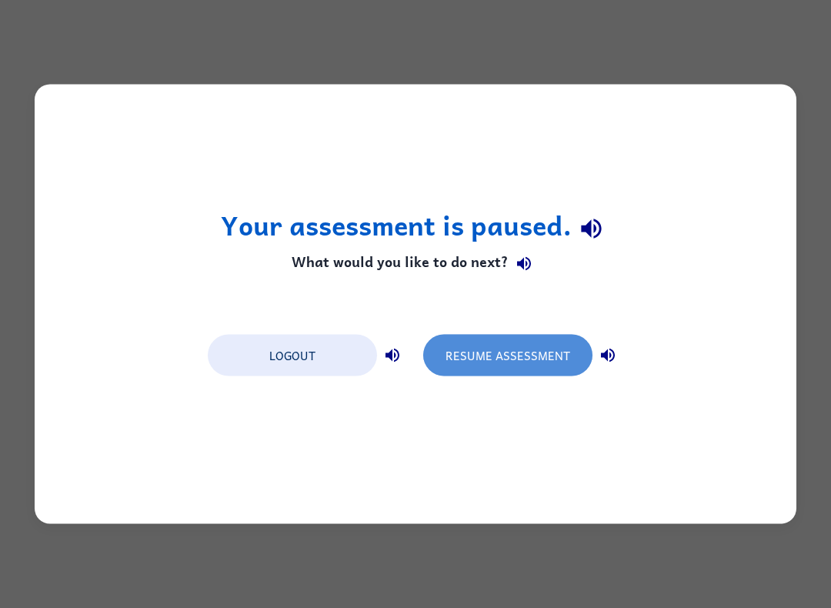
click at [488, 367] on button "Resume Assessment" at bounding box center [507, 356] width 169 height 42
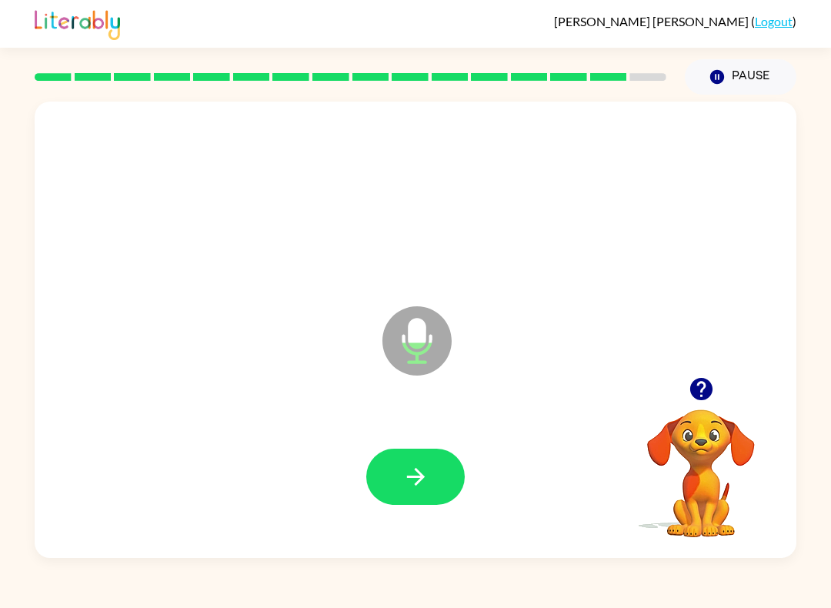
click at [404, 470] on icon "button" at bounding box center [416, 476] width 27 height 27
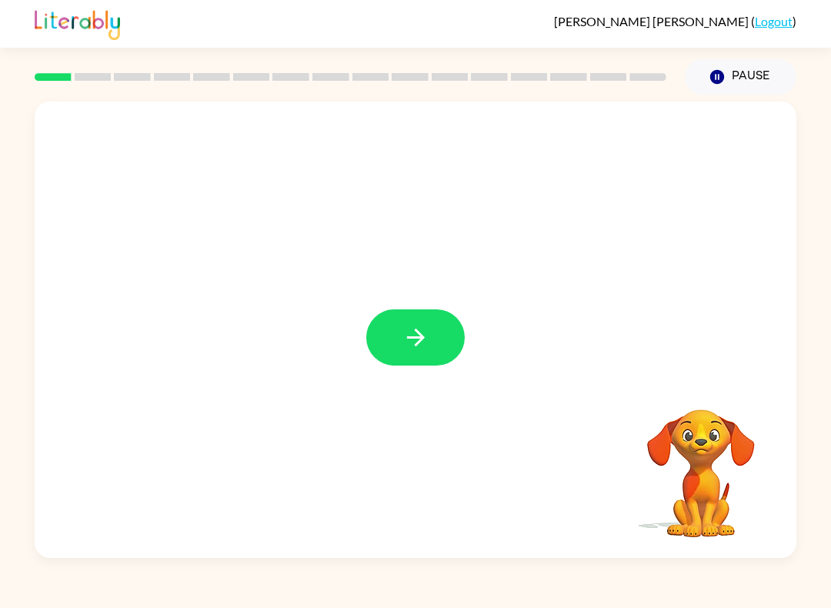
click at [416, 346] on icon "button" at bounding box center [415, 338] width 18 height 18
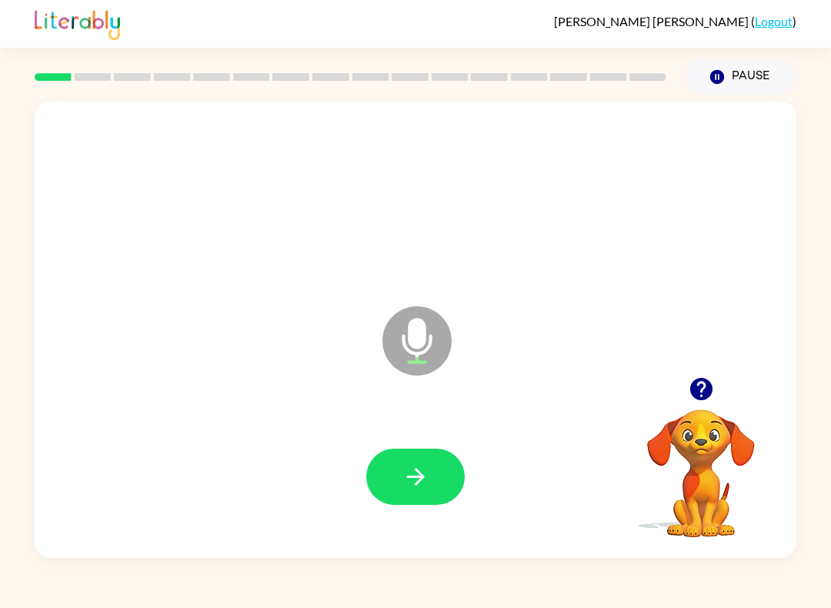
click at [436, 476] on button "button" at bounding box center [415, 477] width 99 height 56
click at [402, 461] on button "button" at bounding box center [415, 477] width 99 height 56
click at [403, 477] on icon "button" at bounding box center [416, 476] width 27 height 27
click at [409, 483] on icon "button" at bounding box center [416, 476] width 27 height 27
click at [432, 482] on button "button" at bounding box center [415, 477] width 99 height 56
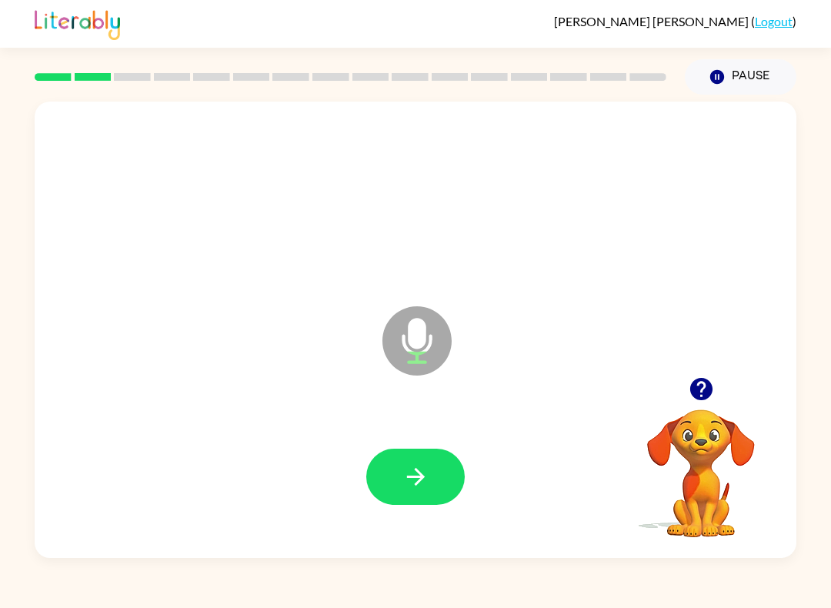
click at [417, 460] on button "button" at bounding box center [415, 477] width 99 height 56
click at [767, 84] on button "Pause Pause" at bounding box center [741, 76] width 112 height 35
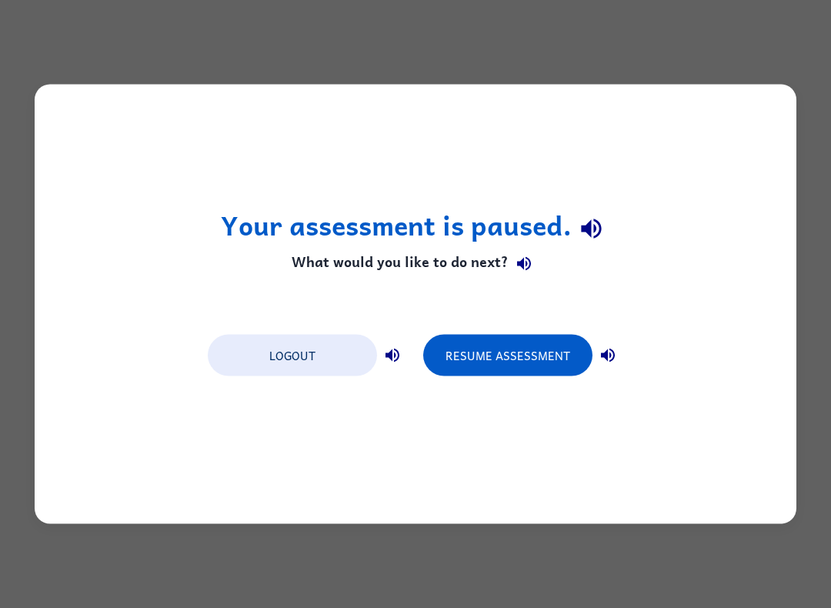
click at [552, 354] on button "Resume Assessment" at bounding box center [507, 356] width 169 height 42
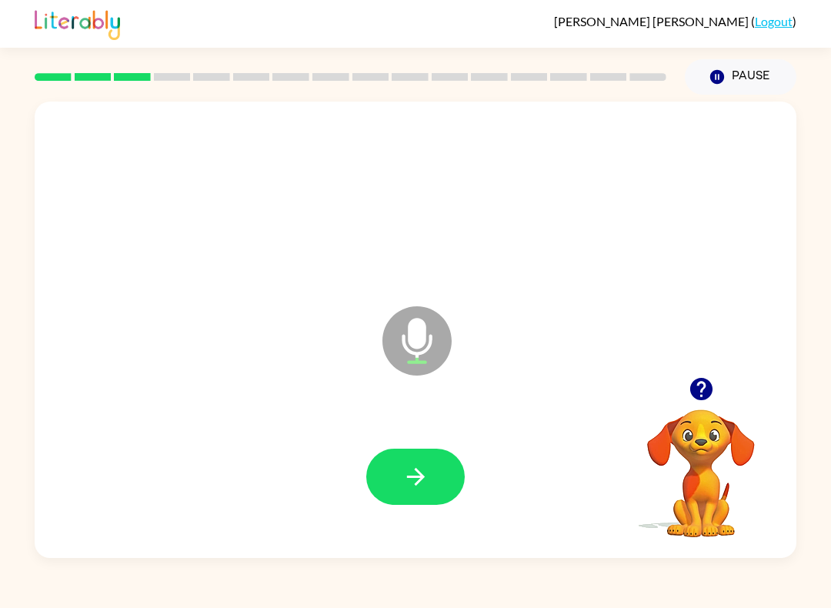
click at [744, 74] on button "Pause Pause" at bounding box center [741, 76] width 112 height 35
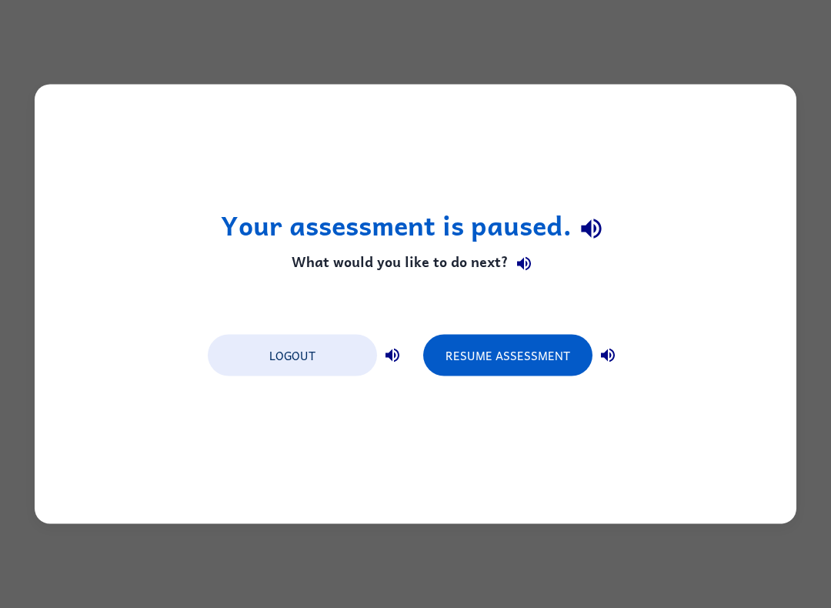
click at [535, 349] on button "Resume Assessment" at bounding box center [507, 356] width 169 height 42
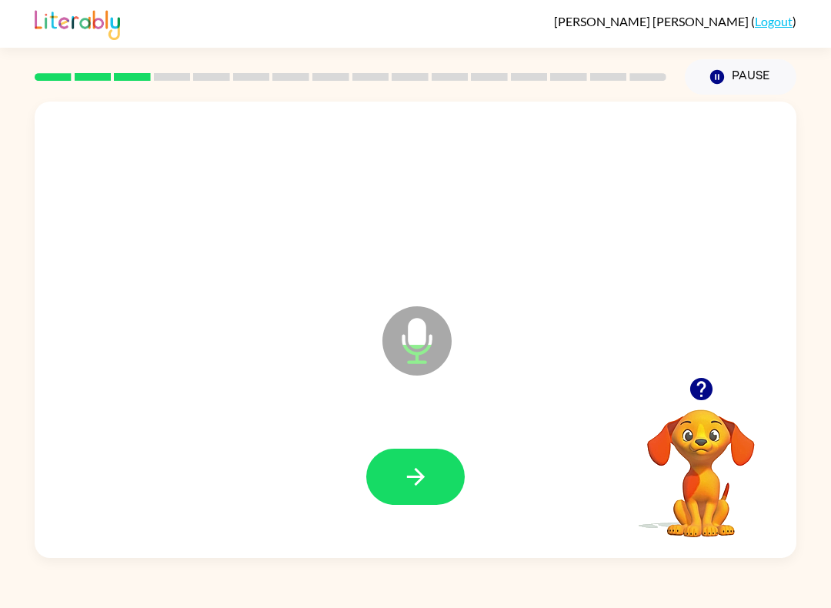
click at [441, 470] on button "button" at bounding box center [415, 477] width 99 height 56
click at [413, 483] on icon "button" at bounding box center [416, 476] width 27 height 27
click at [417, 477] on icon "button" at bounding box center [415, 477] width 18 height 18
click at [383, 471] on button "button" at bounding box center [415, 477] width 99 height 56
click at [424, 470] on icon "button" at bounding box center [416, 476] width 27 height 27
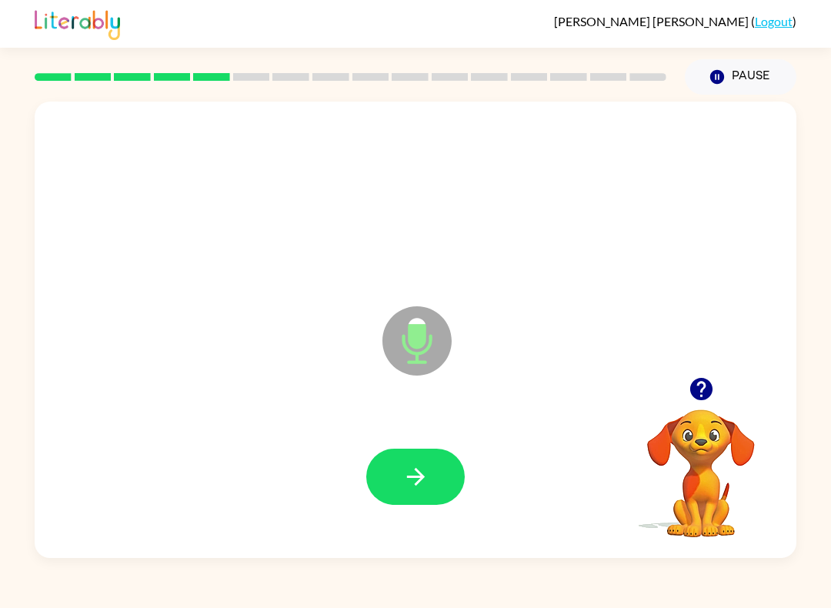
click at [389, 471] on button "button" at bounding box center [415, 477] width 99 height 56
click at [417, 463] on button "button" at bounding box center [415, 477] width 99 height 56
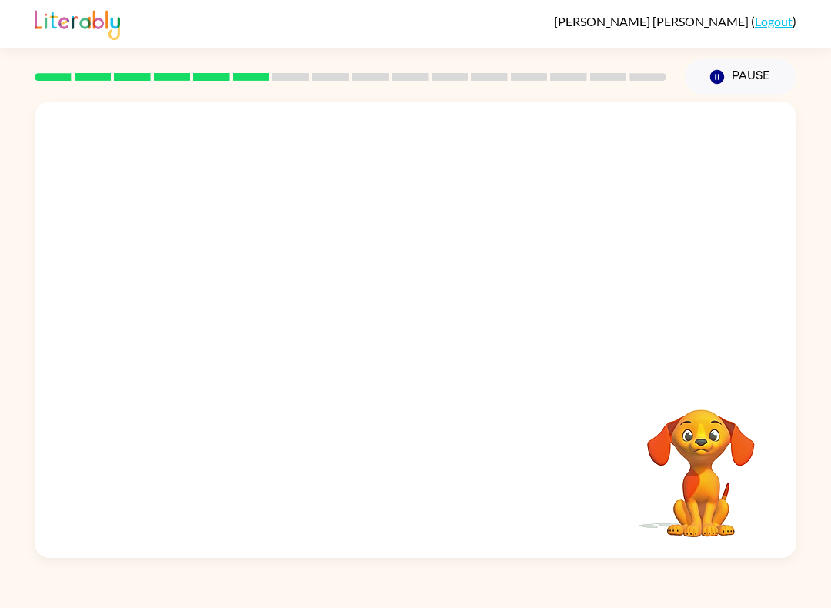
click at [86, 543] on div "Your browser must support playing .mp4 files to use Literably. Please try using…" at bounding box center [416, 330] width 762 height 456
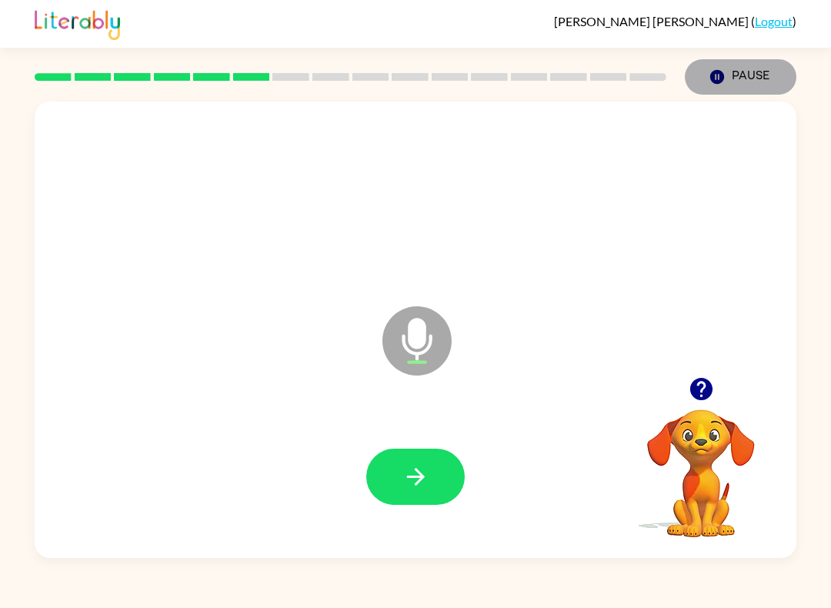
click at [753, 72] on button "Pause Pause" at bounding box center [741, 76] width 112 height 35
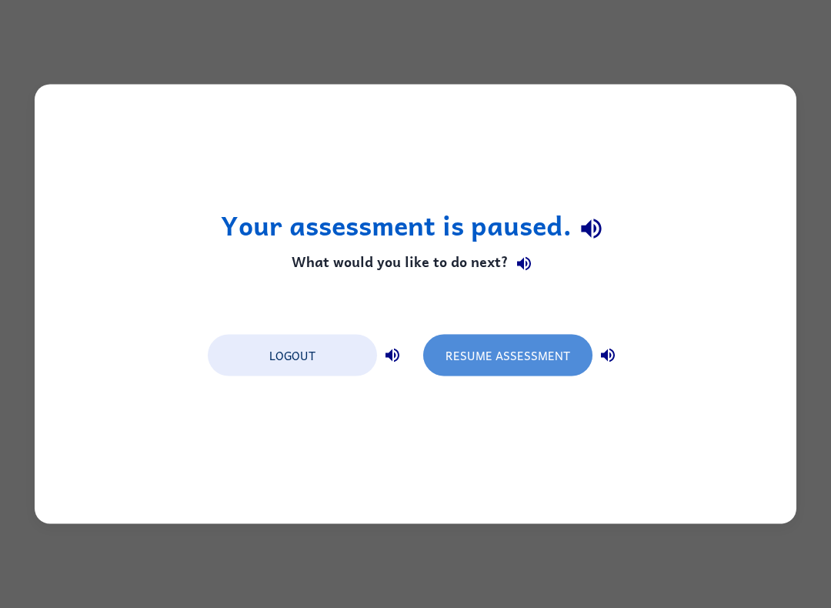
click at [501, 342] on button "Resume Assessment" at bounding box center [507, 356] width 169 height 42
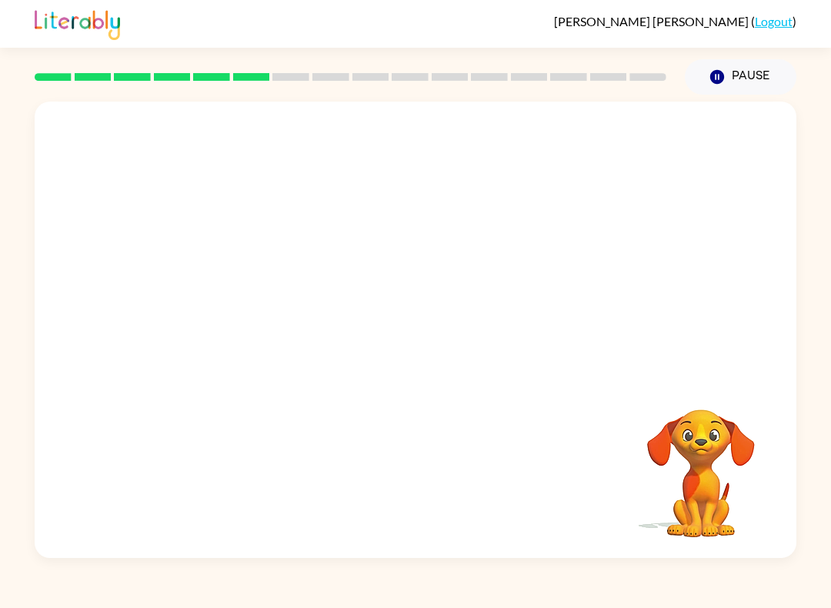
click at [738, 78] on button "Pause Pause" at bounding box center [741, 76] width 112 height 35
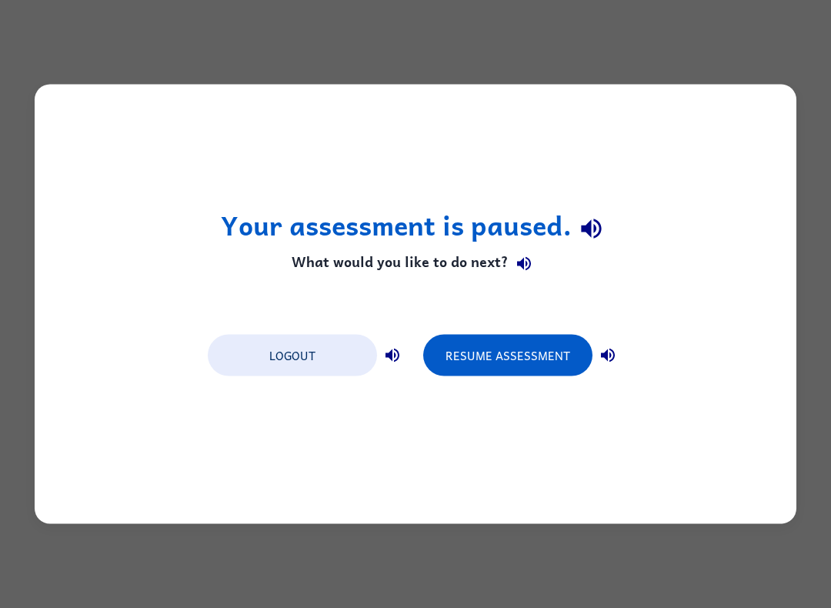
click at [523, 346] on button "Resume Assessment" at bounding box center [507, 356] width 169 height 42
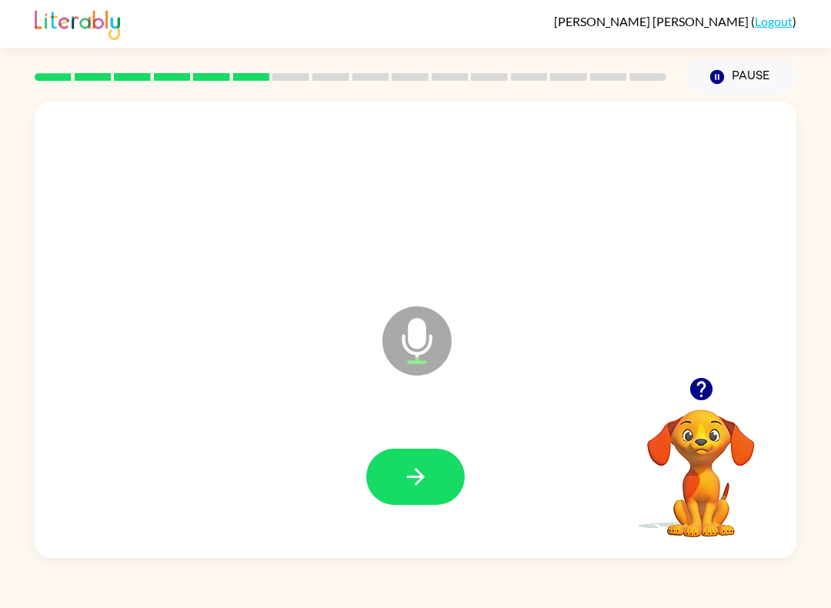
click at [748, 69] on button "Pause Pause" at bounding box center [741, 76] width 112 height 35
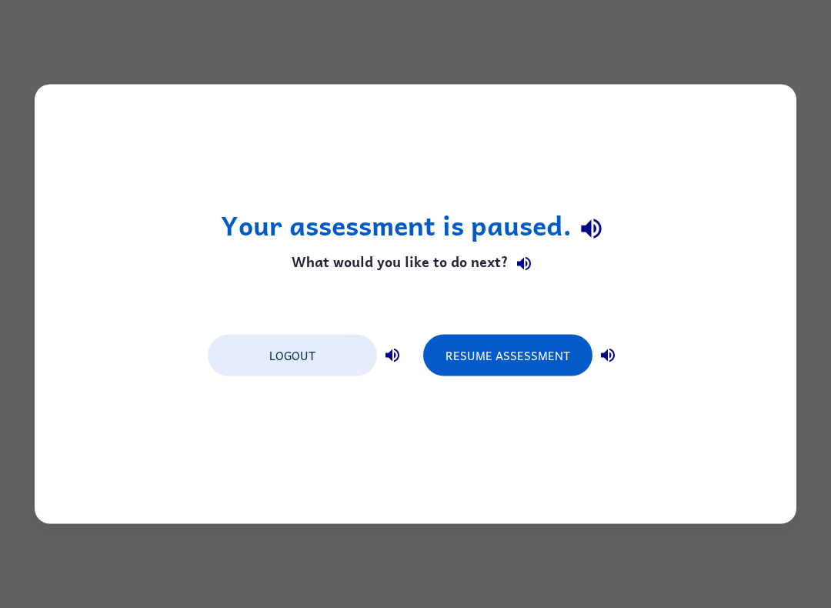
click at [452, 343] on button "Resume Assessment" at bounding box center [507, 356] width 169 height 42
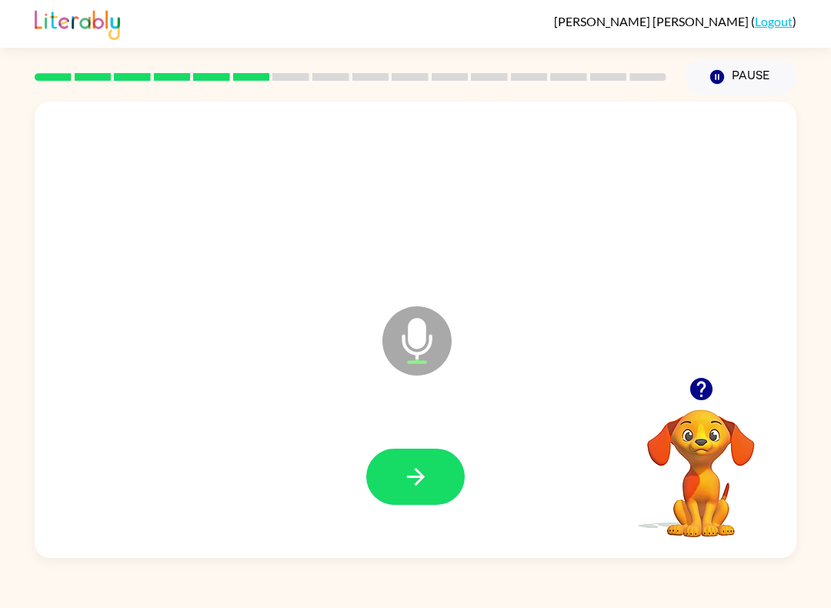
click at [406, 477] on icon "button" at bounding box center [416, 476] width 27 height 27
click at [423, 477] on icon "button" at bounding box center [415, 477] width 18 height 18
click at [484, 444] on div at bounding box center [415, 477] width 731 height 132
click at [386, 469] on button "button" at bounding box center [415, 477] width 99 height 56
click at [52, 71] on div at bounding box center [350, 77] width 650 height 54
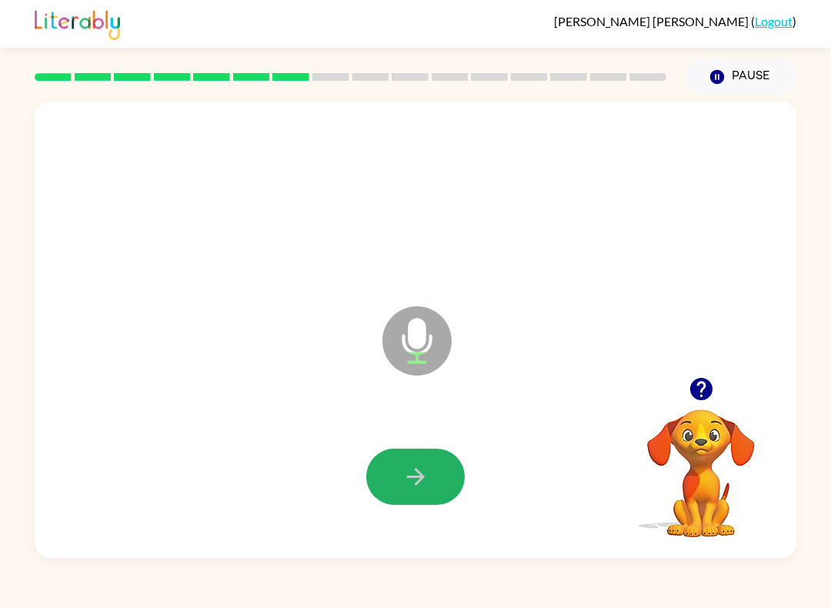
click at [396, 450] on button "button" at bounding box center [415, 477] width 99 height 56
click at [408, 477] on icon "button" at bounding box center [415, 477] width 18 height 18
click at [403, 480] on icon "button" at bounding box center [416, 476] width 27 height 27
click at [396, 487] on button "button" at bounding box center [415, 477] width 99 height 56
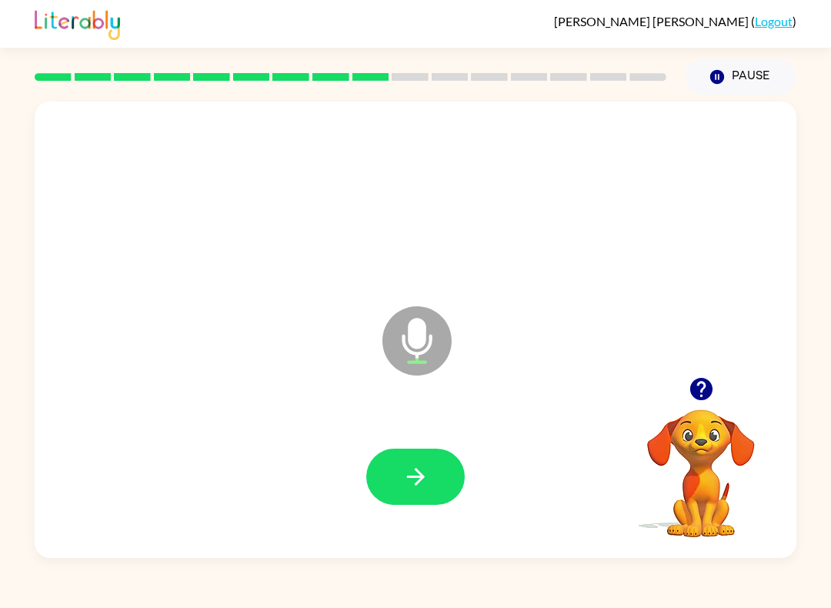
click at [396, 480] on button "button" at bounding box center [415, 477] width 99 height 56
click at [395, 464] on button "button" at bounding box center [415, 477] width 99 height 56
click at [399, 474] on button "button" at bounding box center [415, 477] width 99 height 56
click at [405, 476] on icon "button" at bounding box center [416, 476] width 27 height 27
click at [403, 481] on icon "button" at bounding box center [416, 476] width 27 height 27
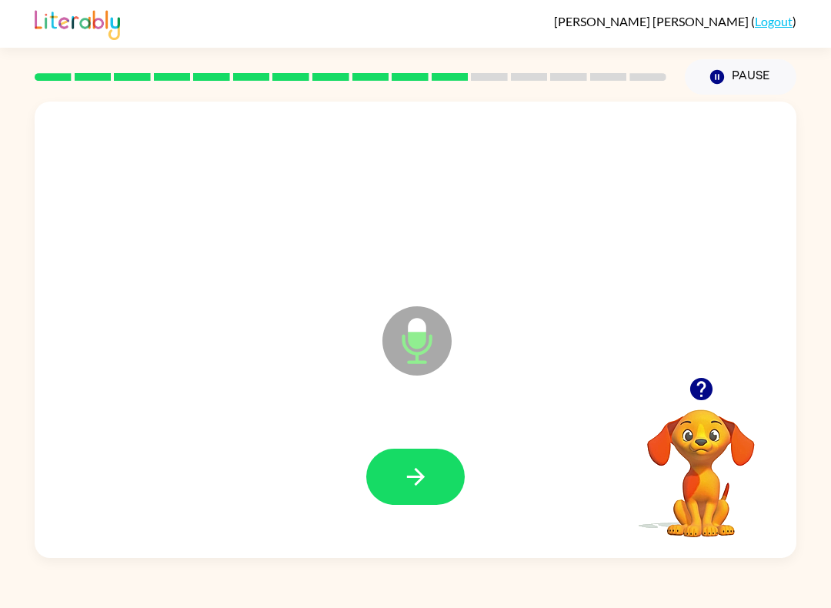
click at [420, 483] on icon "button" at bounding box center [415, 477] width 18 height 18
click at [379, 476] on button "button" at bounding box center [415, 477] width 99 height 56
click at [411, 482] on icon "button" at bounding box center [416, 476] width 27 height 27
click at [740, 75] on button "Pause Pause" at bounding box center [741, 76] width 112 height 35
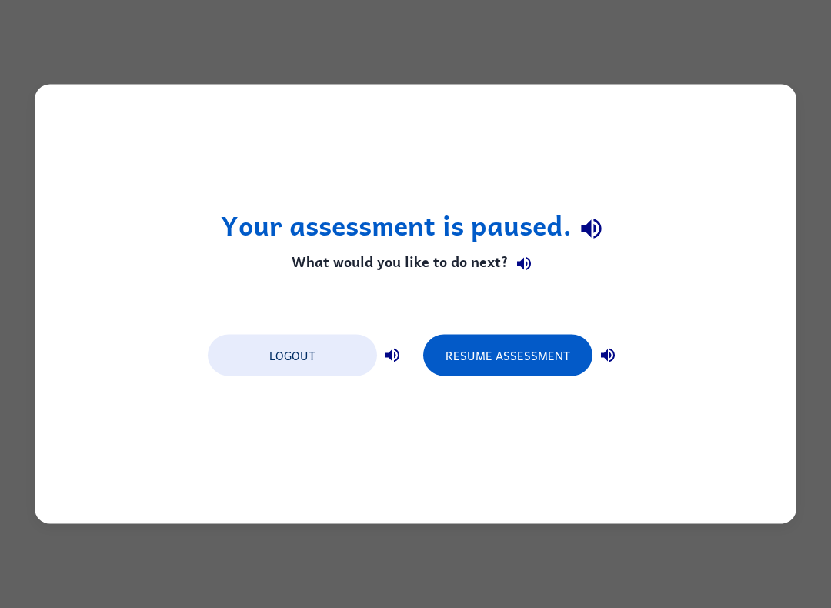
click at [512, 350] on button "Resume Assessment" at bounding box center [507, 356] width 169 height 42
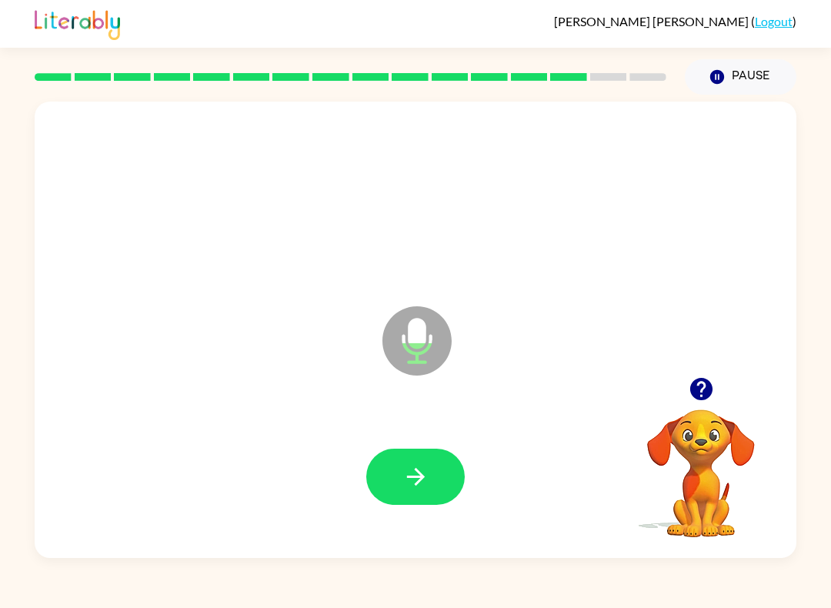
click at [403, 474] on icon "button" at bounding box center [416, 476] width 27 height 27
click at [765, 79] on button "Pause Pause" at bounding box center [741, 76] width 112 height 35
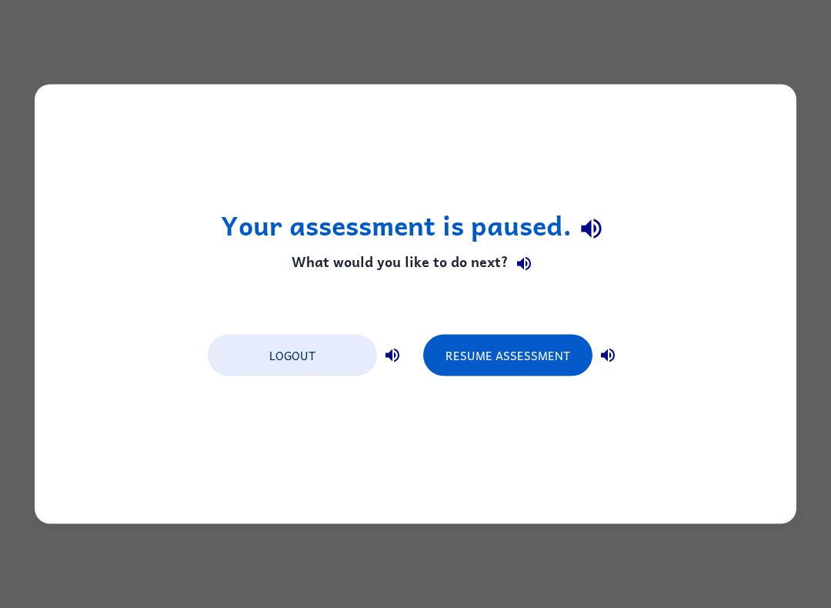
click at [518, 359] on button "Resume Assessment" at bounding box center [507, 356] width 169 height 42
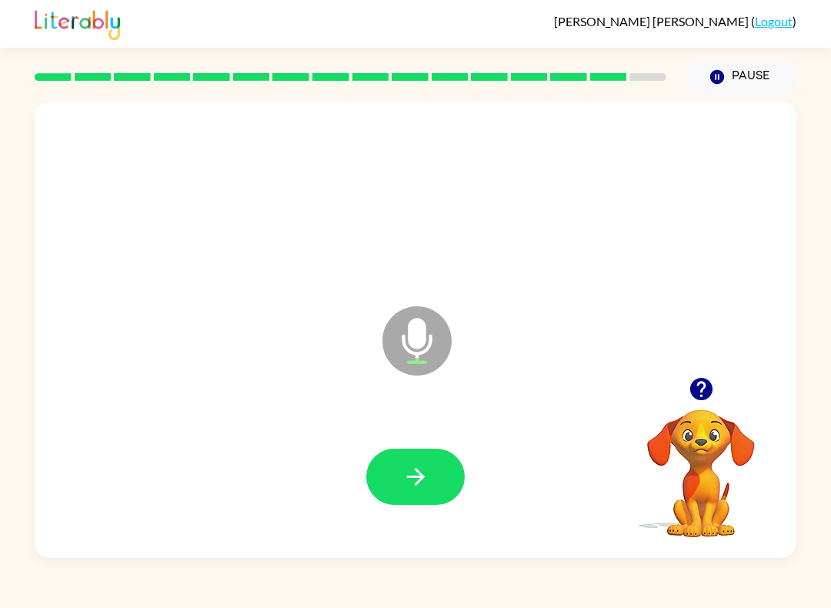
click at [405, 490] on icon "button" at bounding box center [416, 476] width 27 height 27
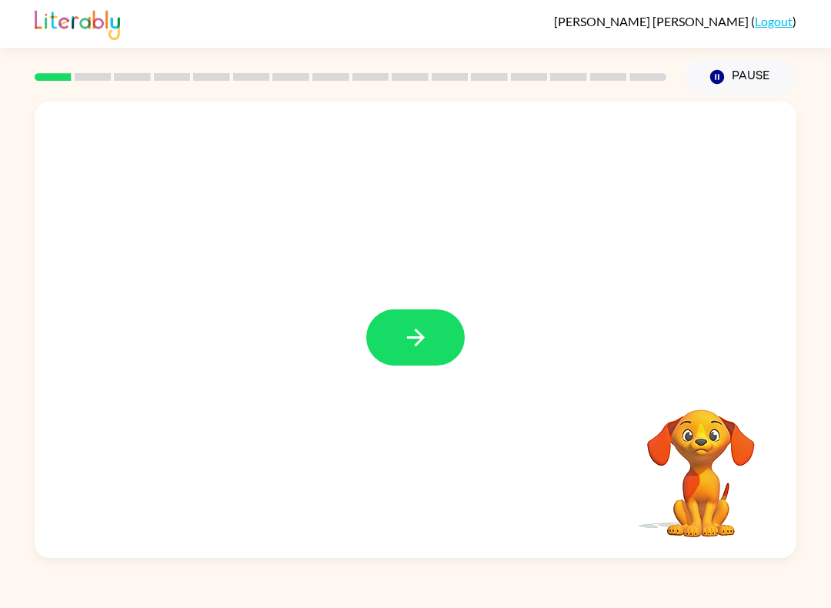
click at [406, 328] on icon "button" at bounding box center [416, 337] width 27 height 27
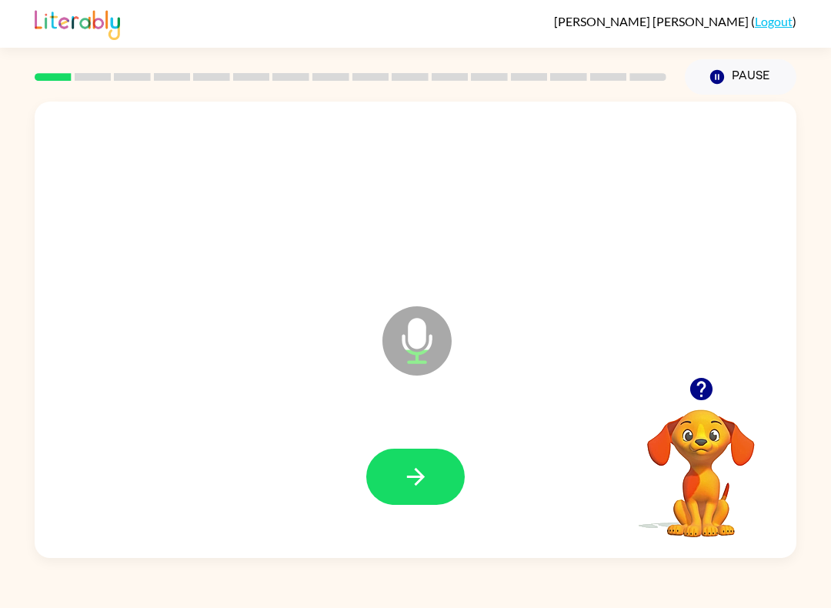
click at [439, 485] on button "button" at bounding box center [415, 477] width 99 height 56
click at [406, 481] on icon "button" at bounding box center [416, 476] width 27 height 27
click at [395, 470] on button "button" at bounding box center [415, 477] width 99 height 56
click at [408, 473] on icon "button" at bounding box center [416, 476] width 27 height 27
click at [412, 480] on icon "button" at bounding box center [416, 476] width 27 height 27
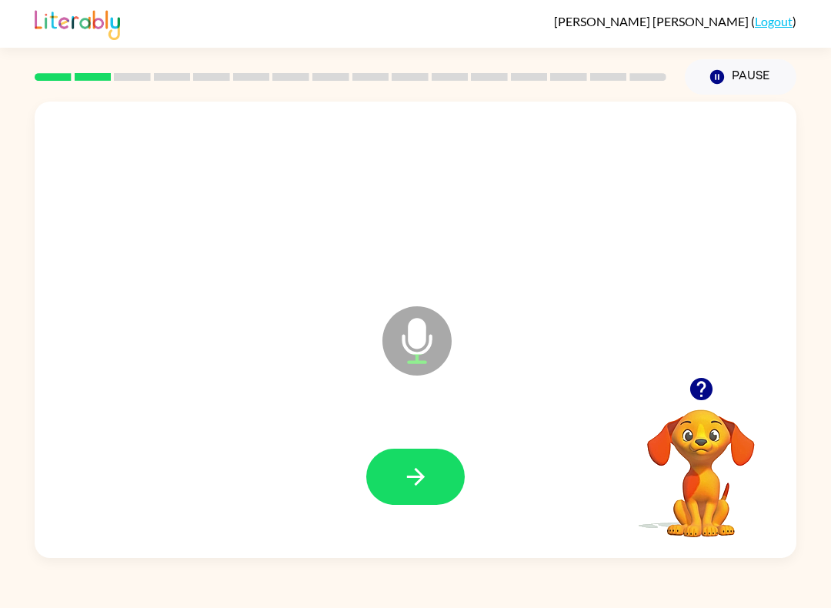
click at [404, 467] on icon "button" at bounding box center [416, 476] width 27 height 27
click at [421, 477] on icon "button" at bounding box center [415, 477] width 18 height 18
click at [403, 473] on icon "button" at bounding box center [416, 476] width 27 height 27
click at [409, 479] on icon "button" at bounding box center [416, 476] width 27 height 27
click at [407, 477] on icon "button" at bounding box center [415, 477] width 18 height 18
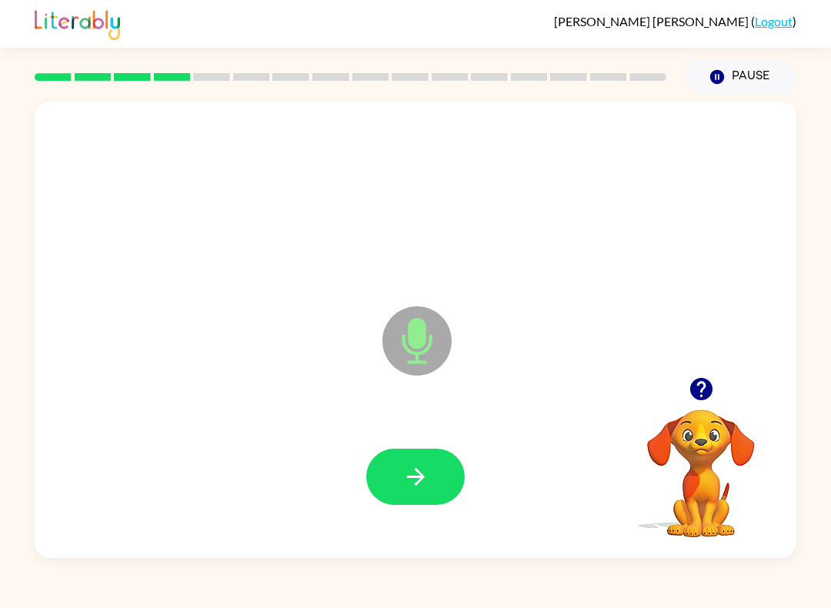
click at [407, 475] on icon "button" at bounding box center [416, 476] width 27 height 27
click at [383, 470] on button "button" at bounding box center [415, 477] width 99 height 56
click at [398, 470] on button "button" at bounding box center [415, 477] width 99 height 56
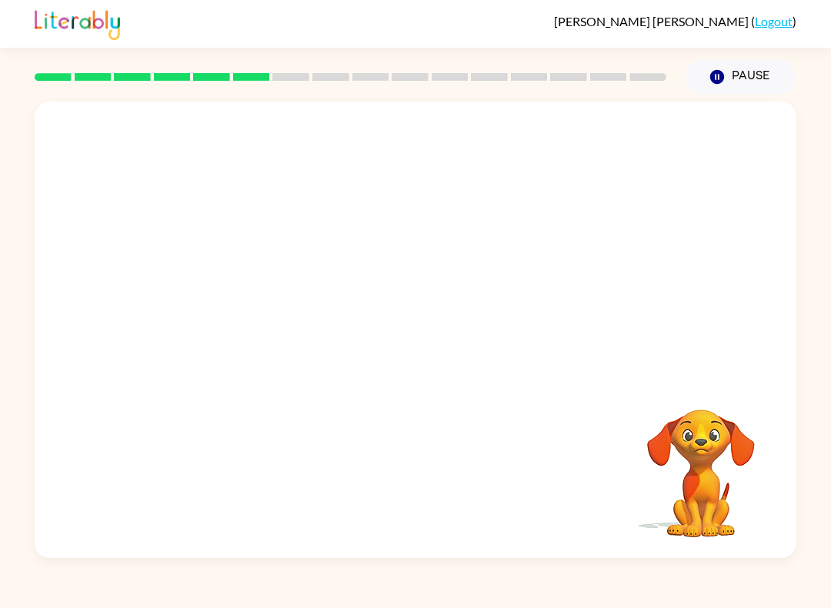
click at [741, 81] on button "Pause Pause" at bounding box center [741, 76] width 112 height 35
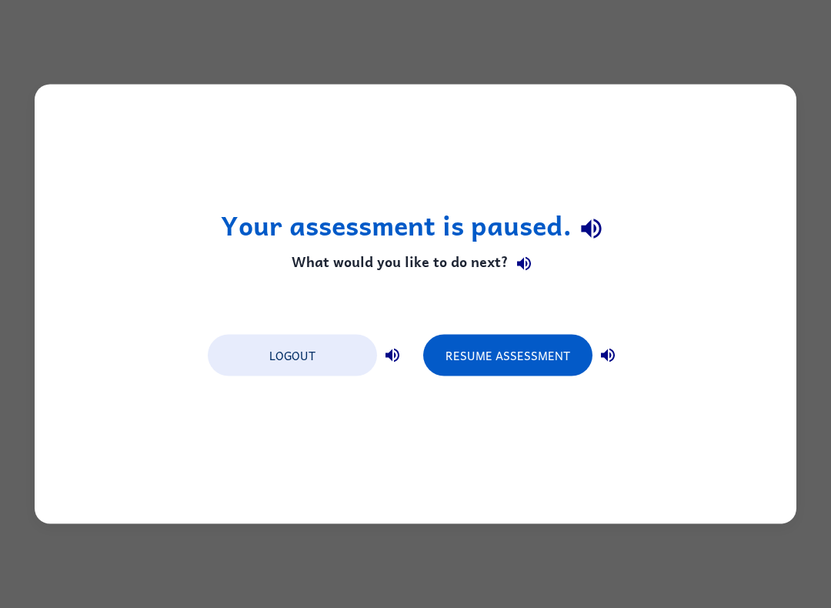
click at [517, 360] on button "Resume Assessment" at bounding box center [507, 356] width 169 height 42
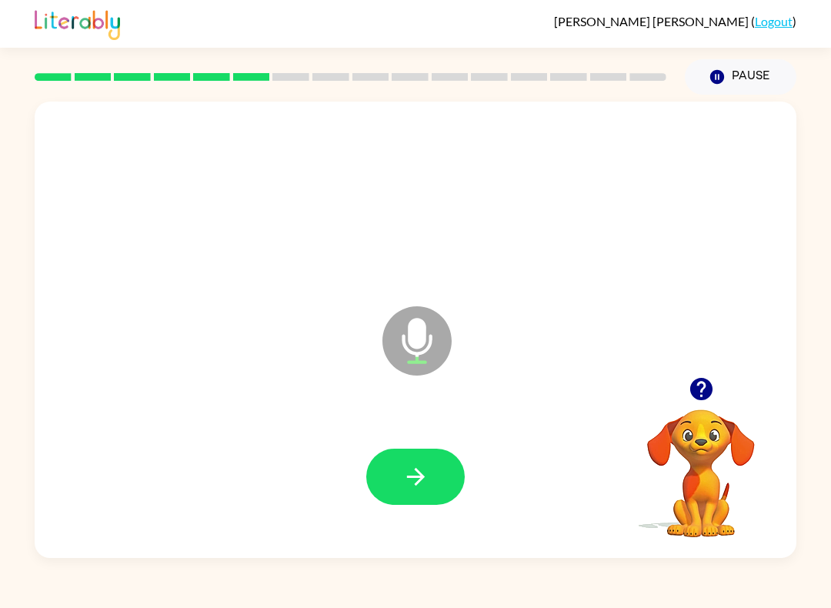
click at [417, 490] on icon "button" at bounding box center [416, 476] width 27 height 27
click at [404, 477] on icon "button" at bounding box center [416, 476] width 27 height 27
click at [414, 481] on icon "button" at bounding box center [416, 476] width 27 height 27
click at [393, 466] on button "button" at bounding box center [415, 477] width 99 height 56
click at [406, 478] on icon "button" at bounding box center [416, 476] width 27 height 27
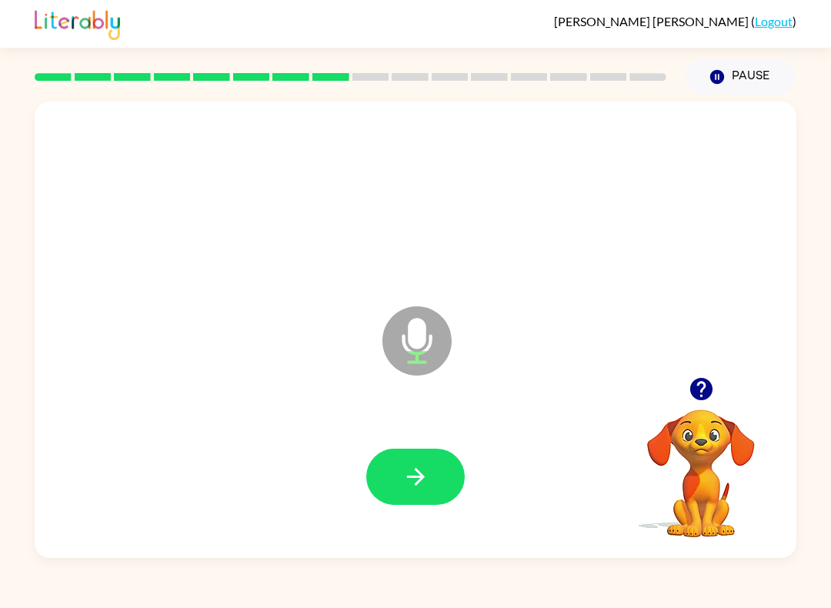
click at [411, 483] on icon "button" at bounding box center [416, 476] width 27 height 27
click at [400, 472] on button "button" at bounding box center [415, 477] width 99 height 56
click at [408, 482] on icon "button" at bounding box center [416, 476] width 27 height 27
click at [407, 476] on icon "button" at bounding box center [416, 476] width 27 height 27
click at [415, 493] on button "button" at bounding box center [415, 477] width 99 height 56
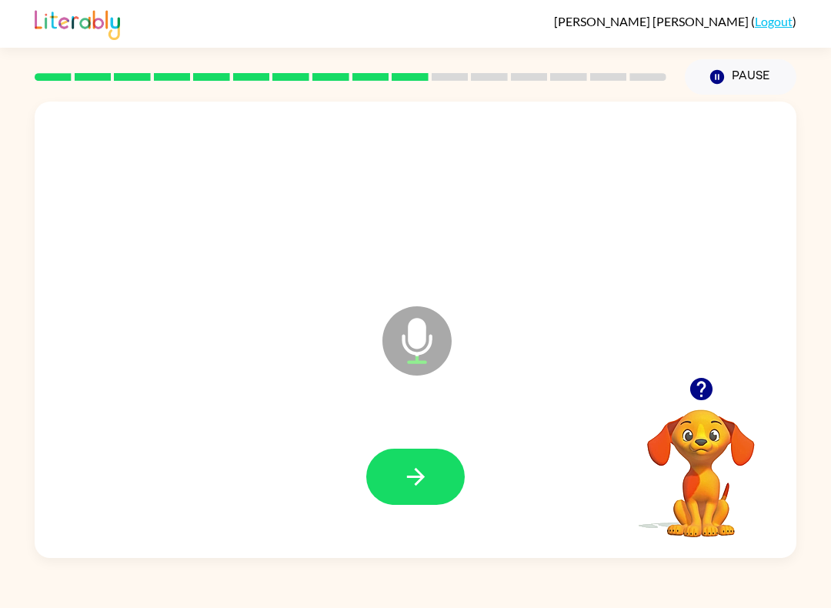
click at [432, 485] on button "button" at bounding box center [415, 477] width 99 height 56
click at [422, 481] on icon "button" at bounding box center [416, 476] width 27 height 27
click at [393, 483] on button "button" at bounding box center [415, 477] width 99 height 56
click at [405, 460] on button "button" at bounding box center [415, 477] width 99 height 56
click at [394, 470] on button "button" at bounding box center [415, 477] width 99 height 56
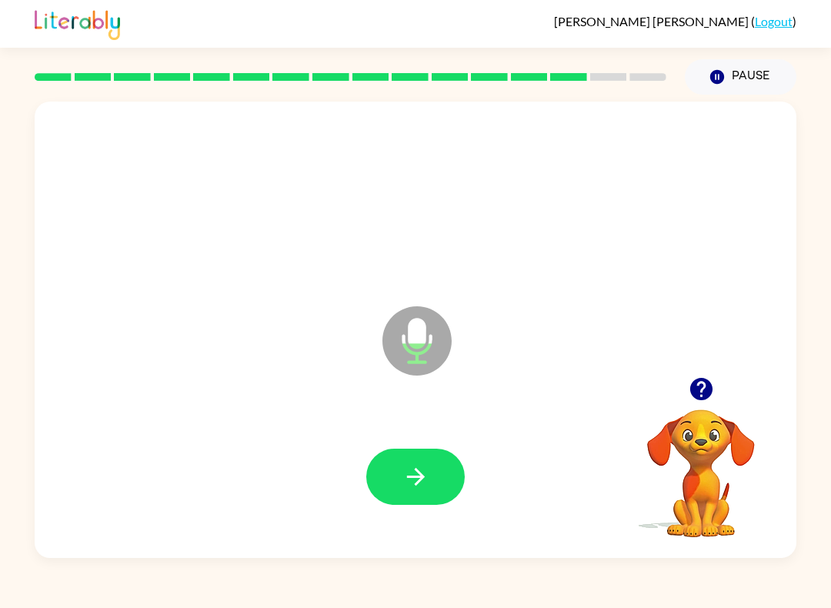
click at [420, 473] on icon "button" at bounding box center [415, 477] width 18 height 18
click at [401, 476] on button "button" at bounding box center [415, 477] width 99 height 56
